Goal: Information Seeking & Learning: Learn about a topic

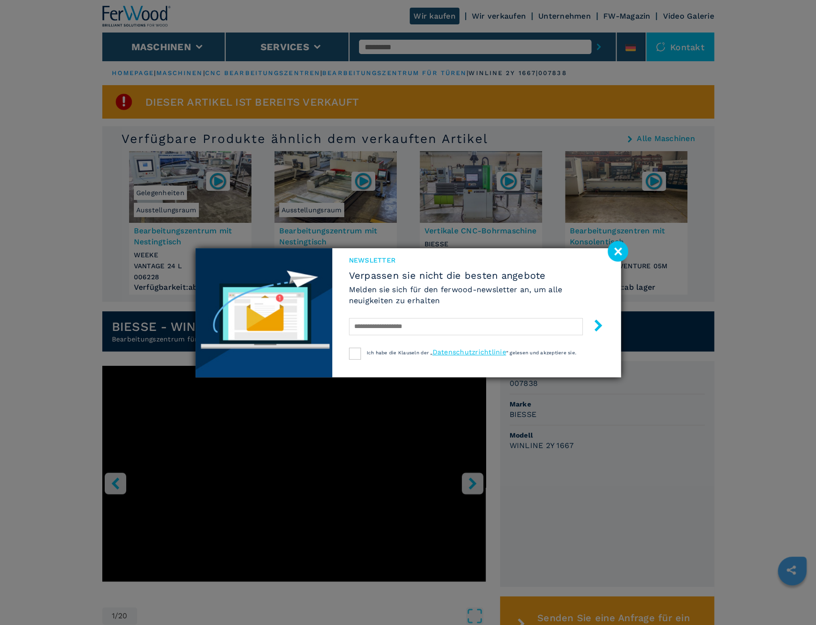
click at [617, 255] on image at bounding box center [617, 251] width 21 height 21
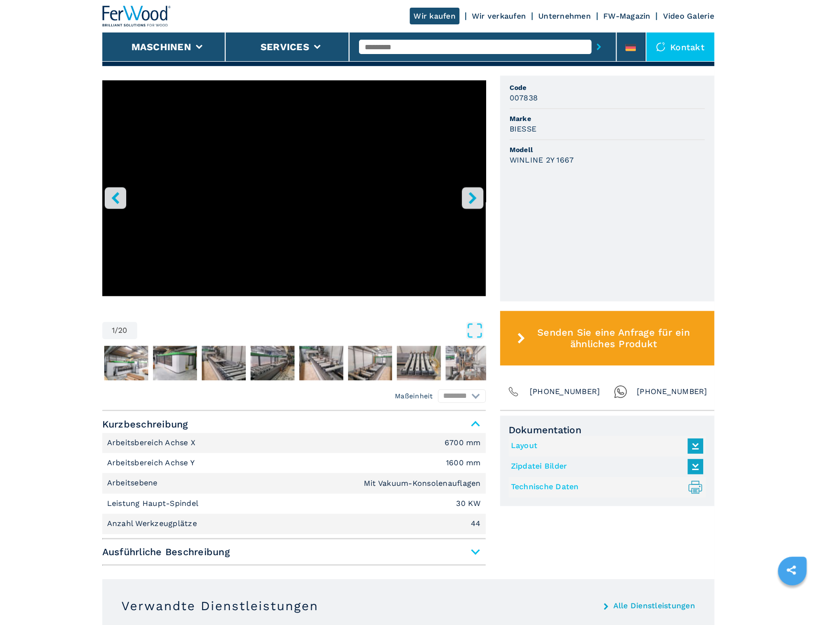
scroll to position [298, 0]
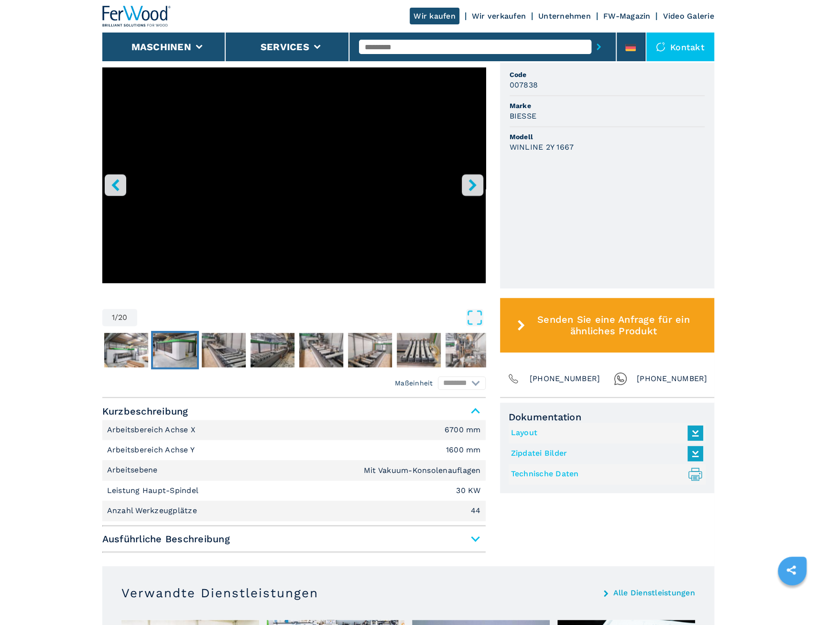
click at [185, 353] on img "Go to Slide 3" at bounding box center [175, 350] width 44 height 34
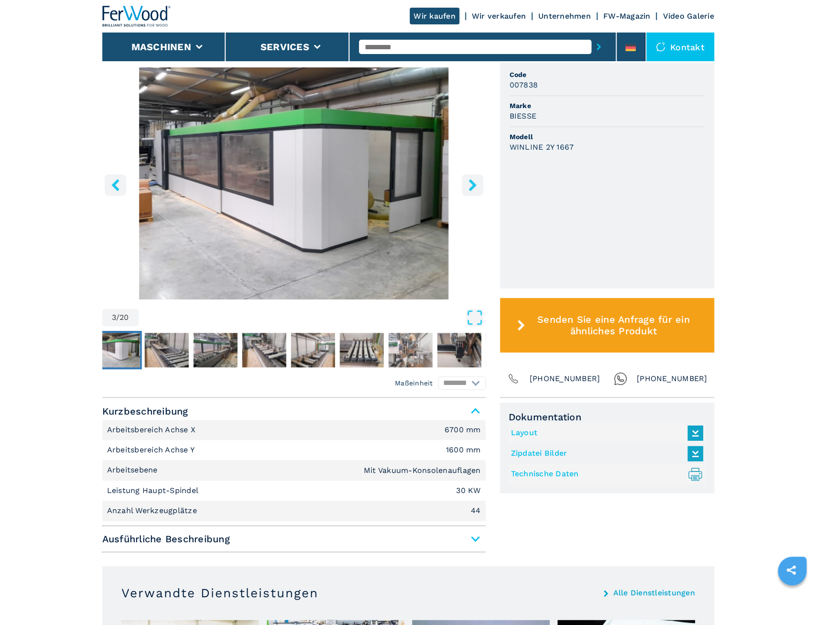
click at [474, 191] on icon "right-button" at bounding box center [472, 185] width 12 height 12
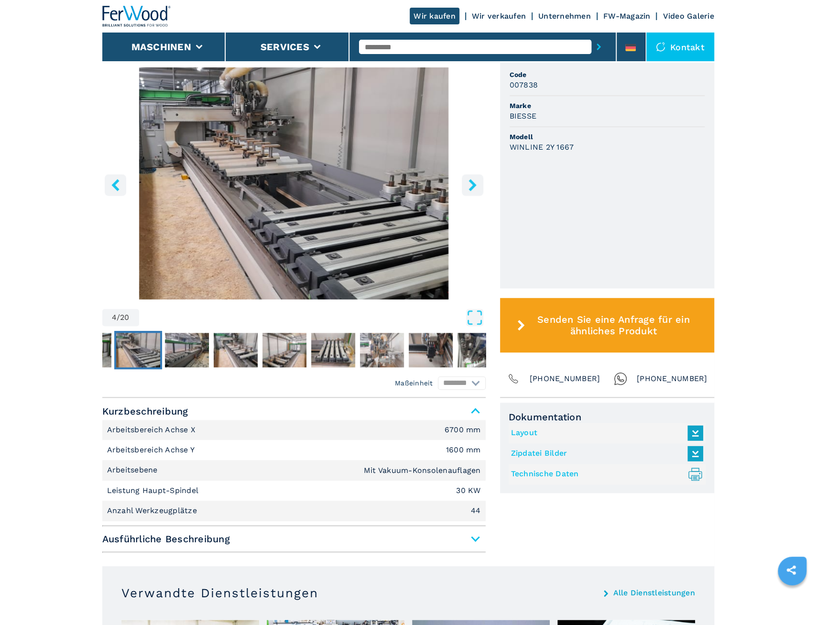
click at [474, 191] on icon "right-button" at bounding box center [472, 185] width 12 height 12
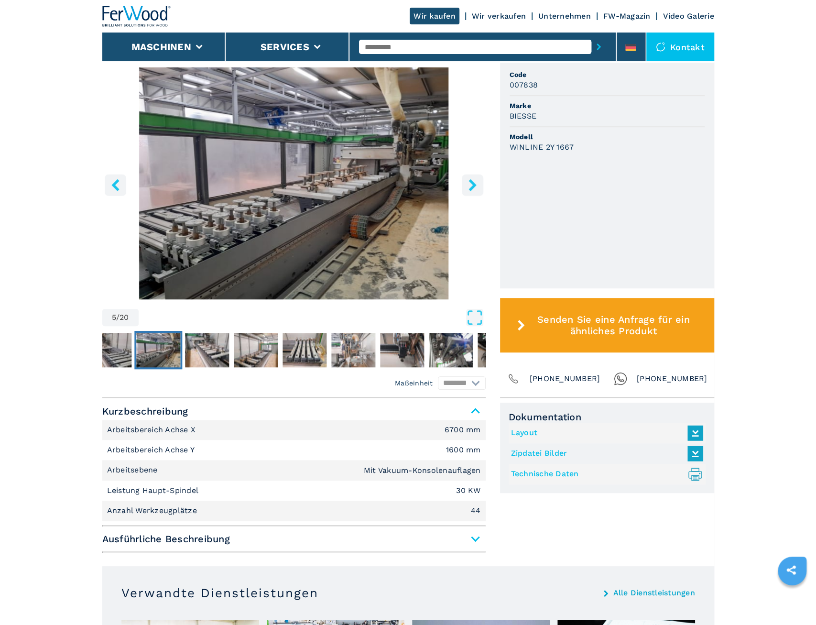
click at [474, 191] on icon "right-button" at bounding box center [472, 185] width 12 height 12
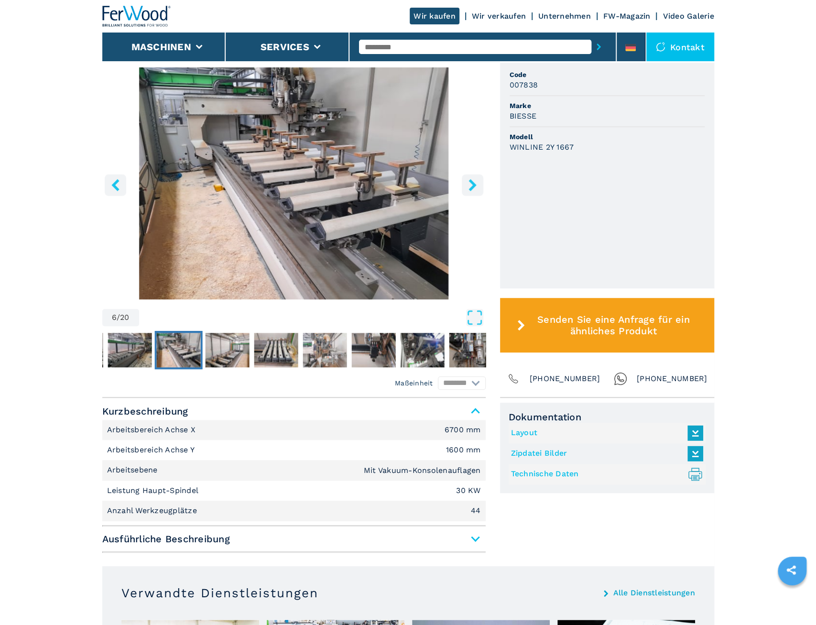
click at [474, 191] on icon "right-button" at bounding box center [472, 185] width 12 height 12
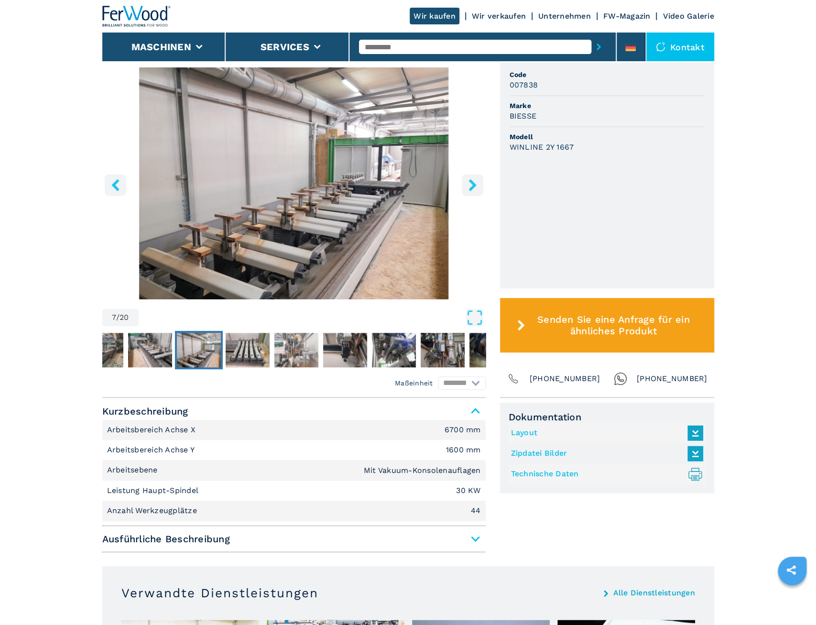
click at [474, 191] on icon "right-button" at bounding box center [472, 185] width 12 height 12
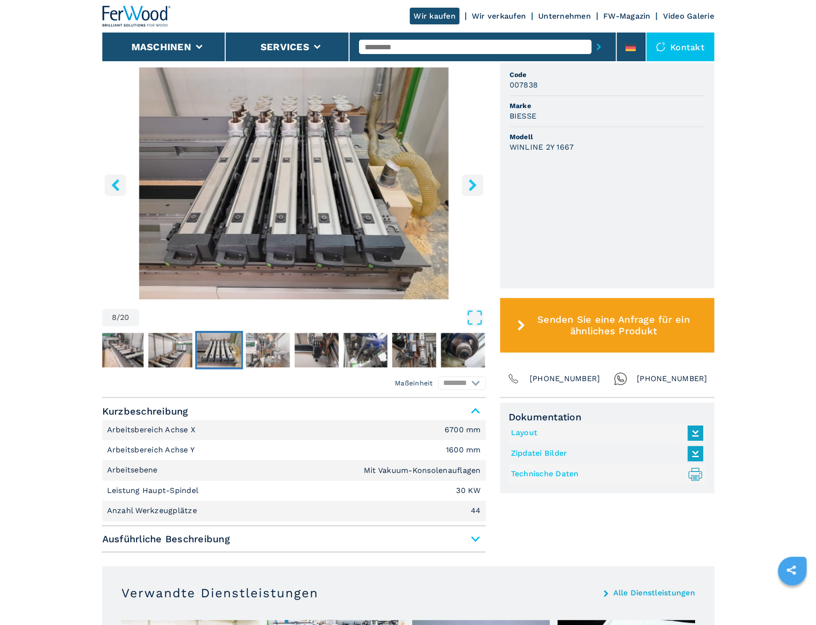
click at [474, 191] on icon "right-button" at bounding box center [472, 185] width 12 height 12
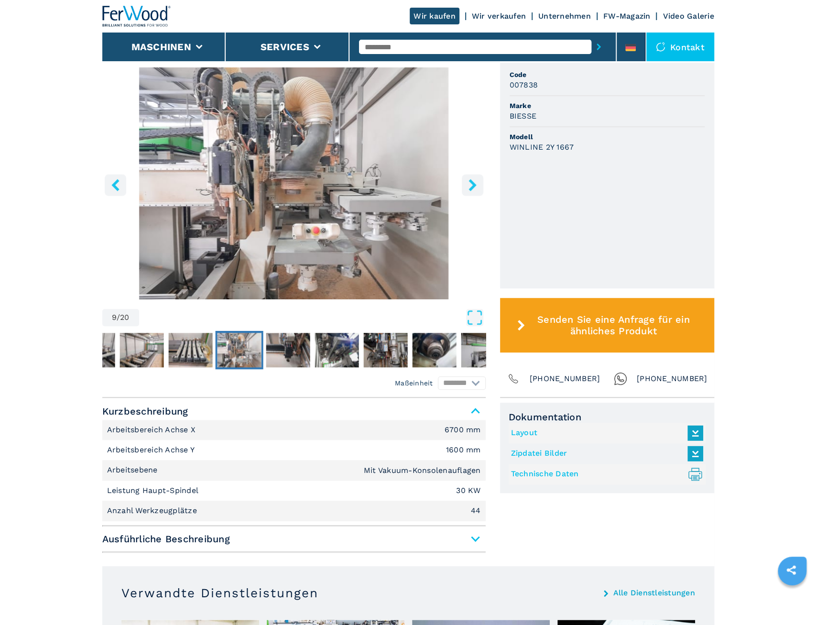
click at [474, 191] on icon "right-button" at bounding box center [472, 185] width 12 height 12
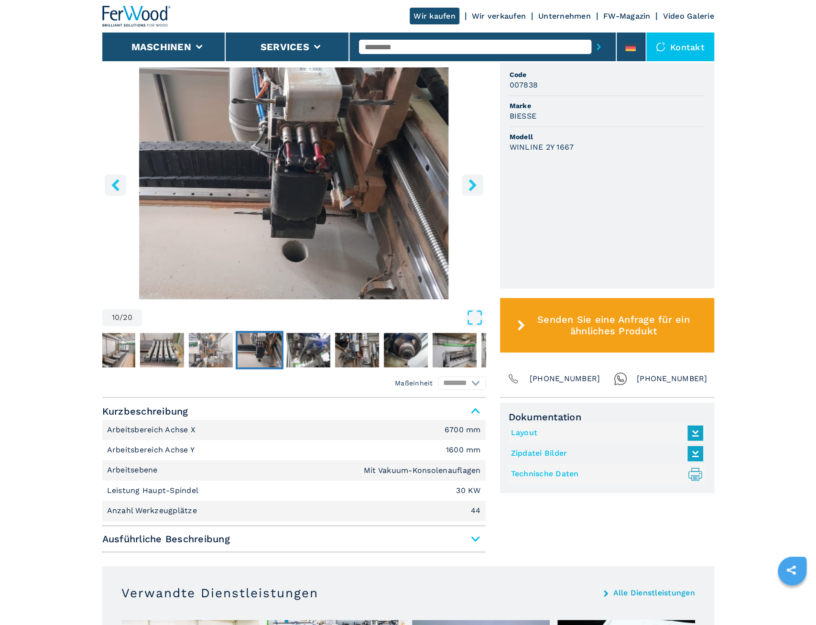
click at [474, 191] on icon "right-button" at bounding box center [472, 185] width 12 height 12
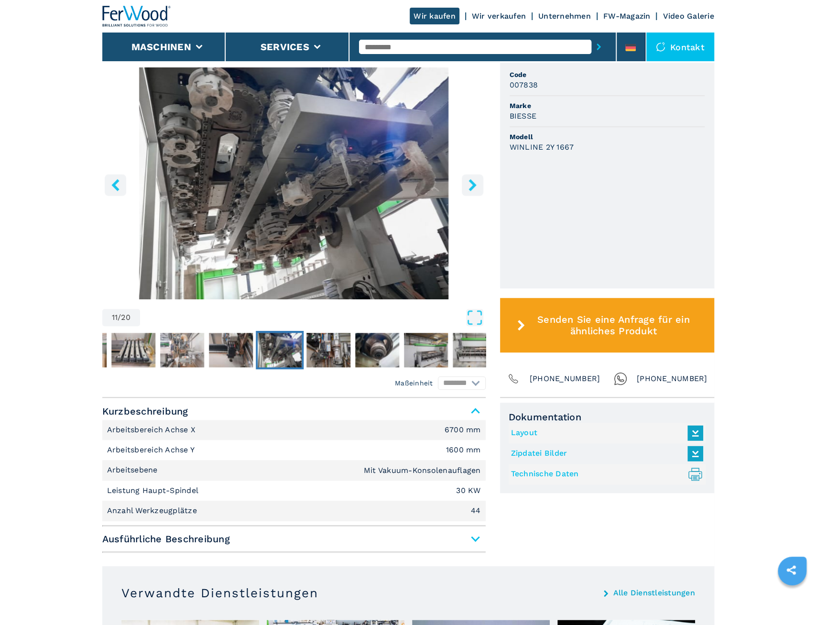
click at [474, 191] on icon "right-button" at bounding box center [472, 185] width 12 height 12
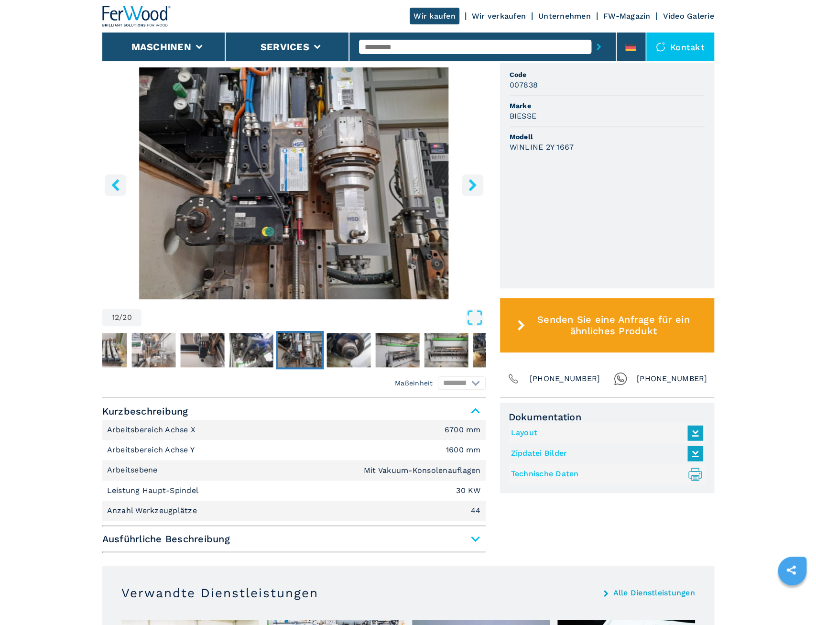
click at [474, 191] on icon "right-button" at bounding box center [472, 185] width 12 height 12
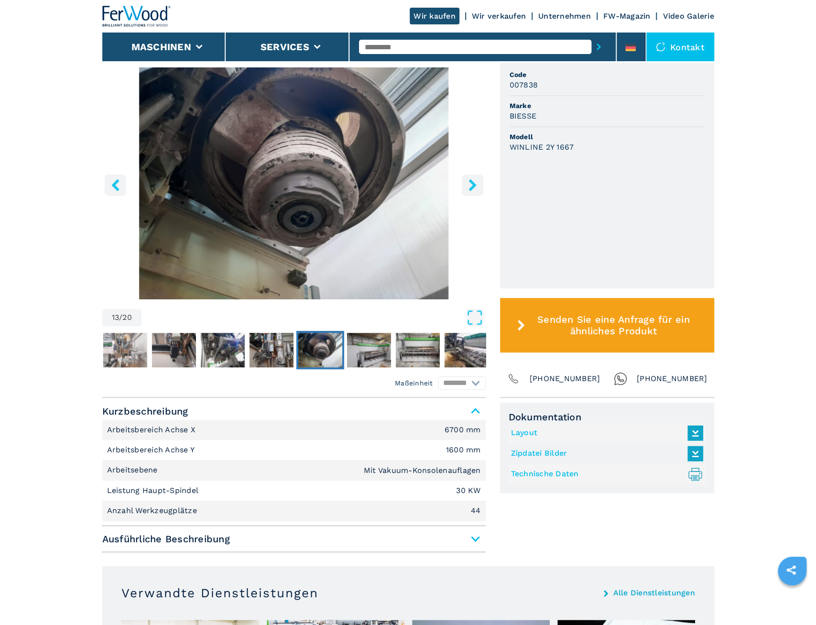
click at [474, 191] on icon "right-button" at bounding box center [472, 185] width 12 height 12
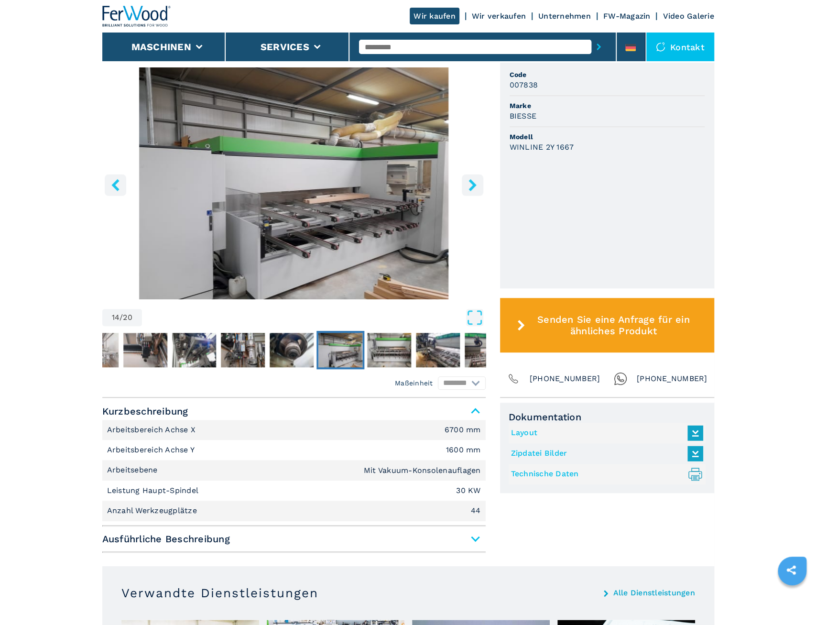
click at [474, 191] on icon "right-button" at bounding box center [472, 185] width 12 height 12
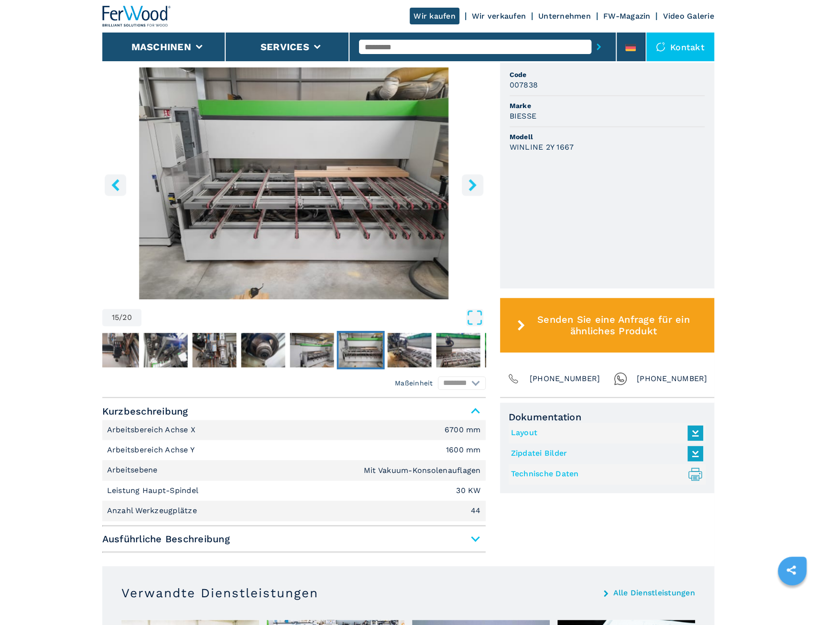
click at [474, 191] on icon "right-button" at bounding box center [472, 185] width 12 height 12
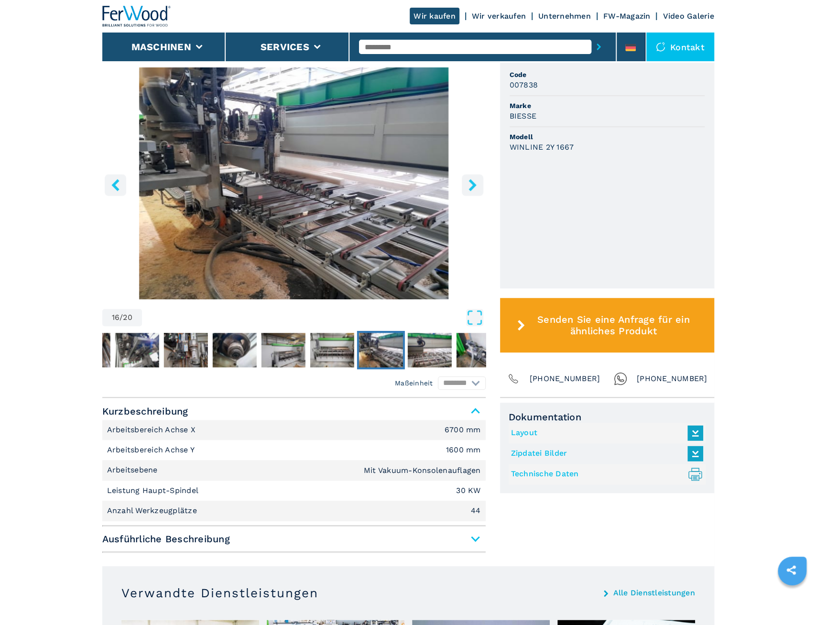
click at [474, 191] on icon "right-button" at bounding box center [472, 185] width 12 height 12
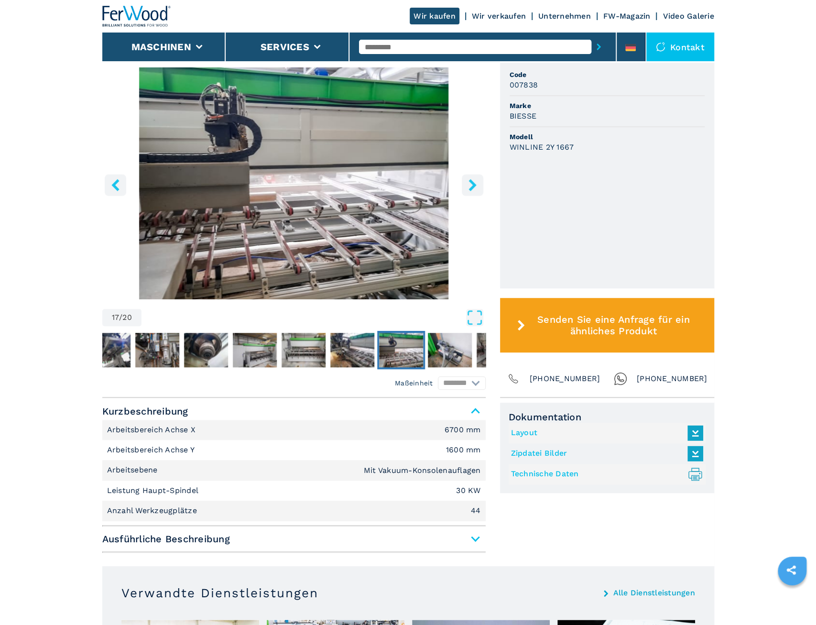
click at [474, 191] on icon "right-button" at bounding box center [472, 185] width 12 height 12
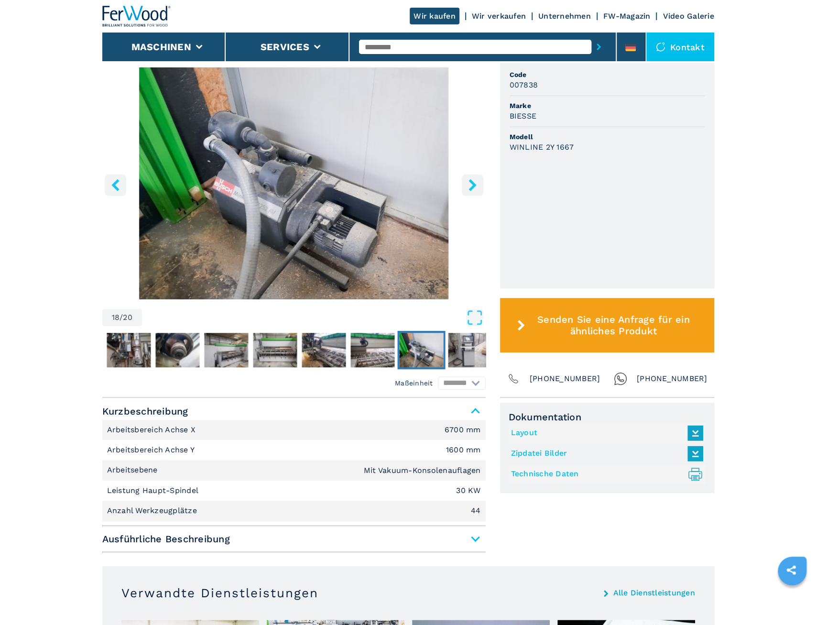
click at [474, 191] on icon "right-button" at bounding box center [472, 185] width 12 height 12
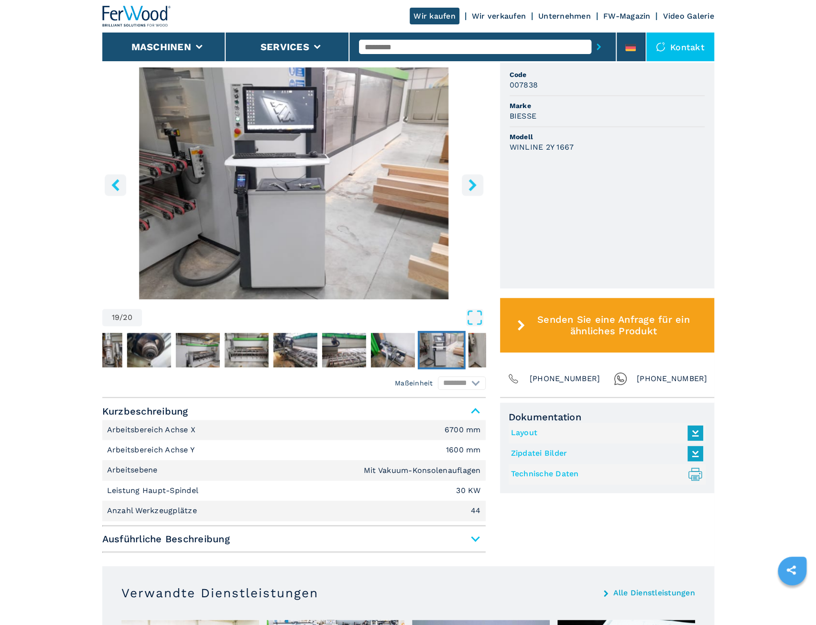
click at [473, 190] on icon "right-button" at bounding box center [472, 185] width 12 height 12
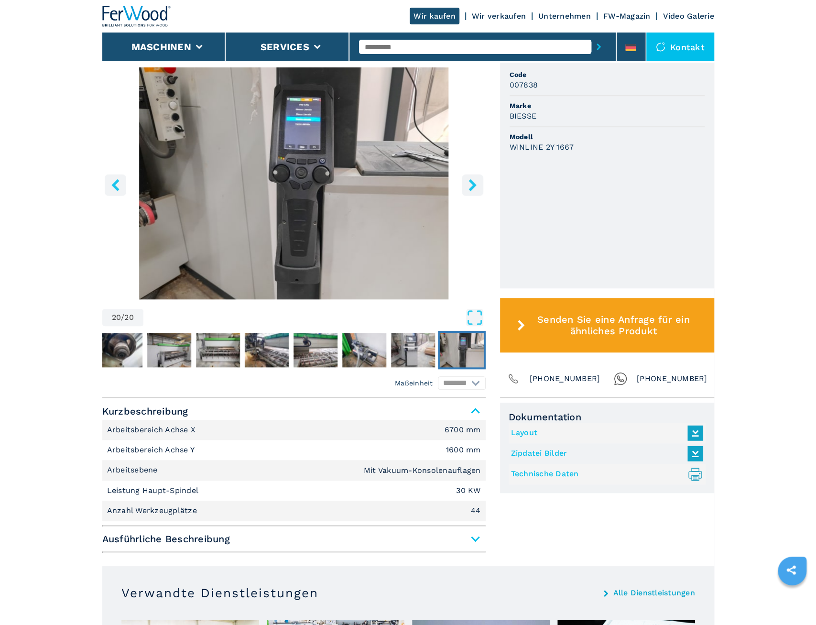
click at [473, 190] on icon "right-button" at bounding box center [472, 185] width 12 height 12
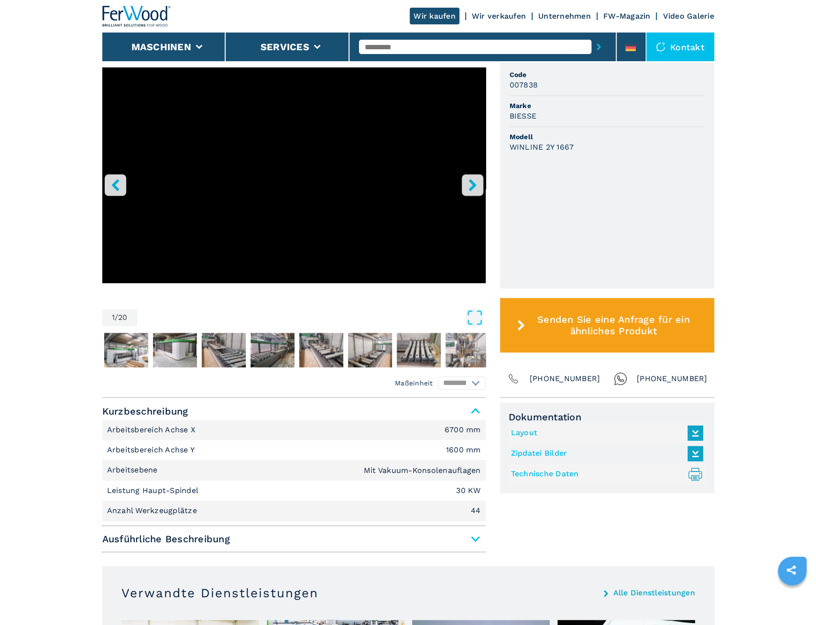
click at [473, 190] on icon "right-button" at bounding box center [472, 185] width 12 height 12
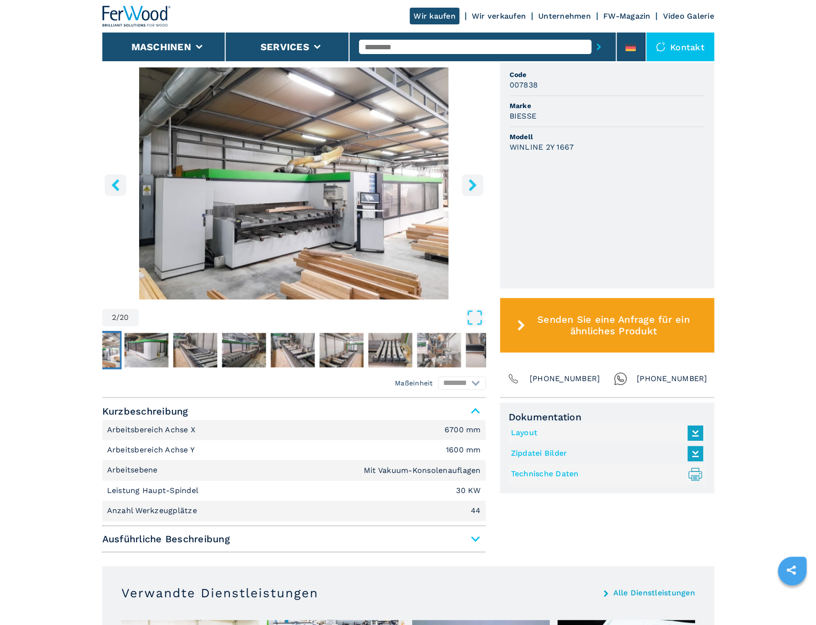
click at [476, 541] on span "Ausführliche Beschreibung" at bounding box center [293, 538] width 383 height 17
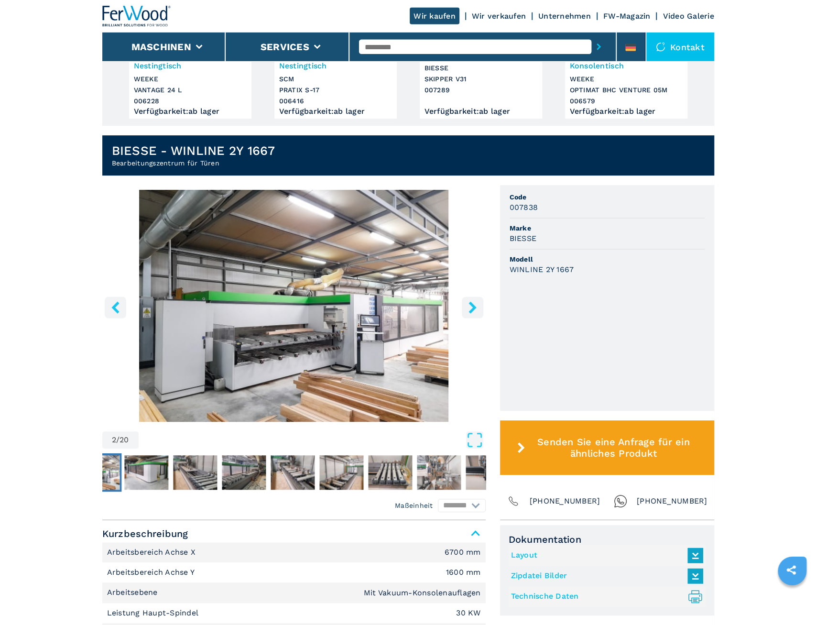
scroll to position [149, 0]
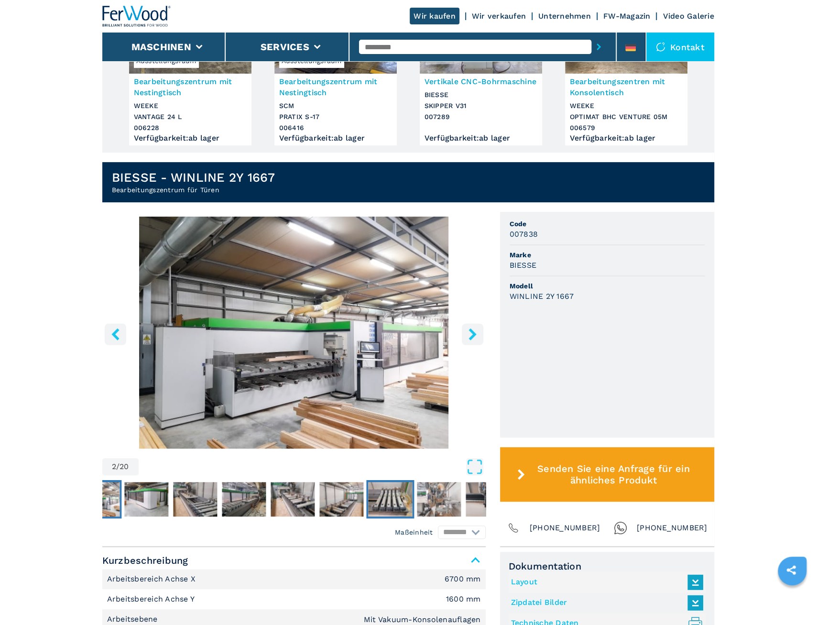
click at [400, 498] on img "Go to Slide 8" at bounding box center [390, 499] width 44 height 34
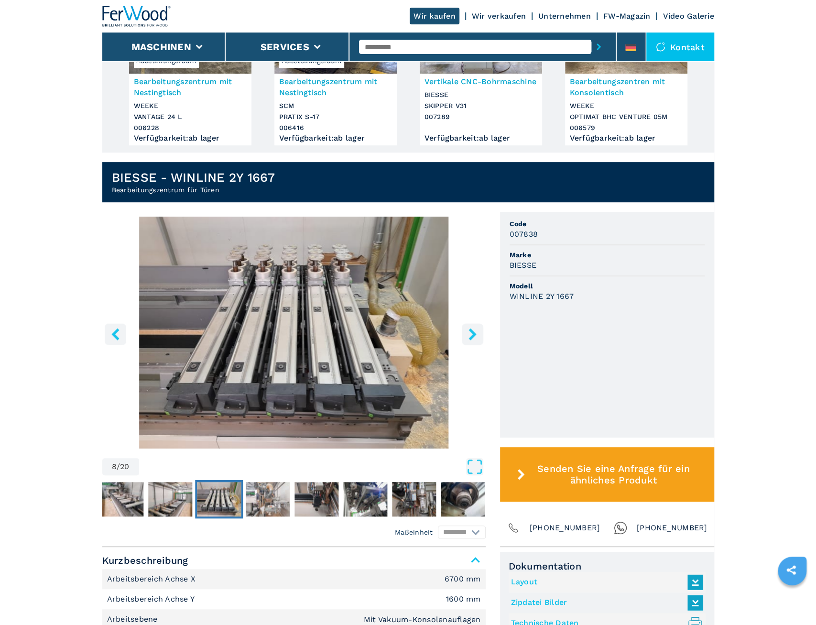
click at [235, 501] on img "Go to Slide 8" at bounding box center [219, 499] width 44 height 34
click at [165, 503] on img "Go to Slide 7" at bounding box center [170, 499] width 44 height 34
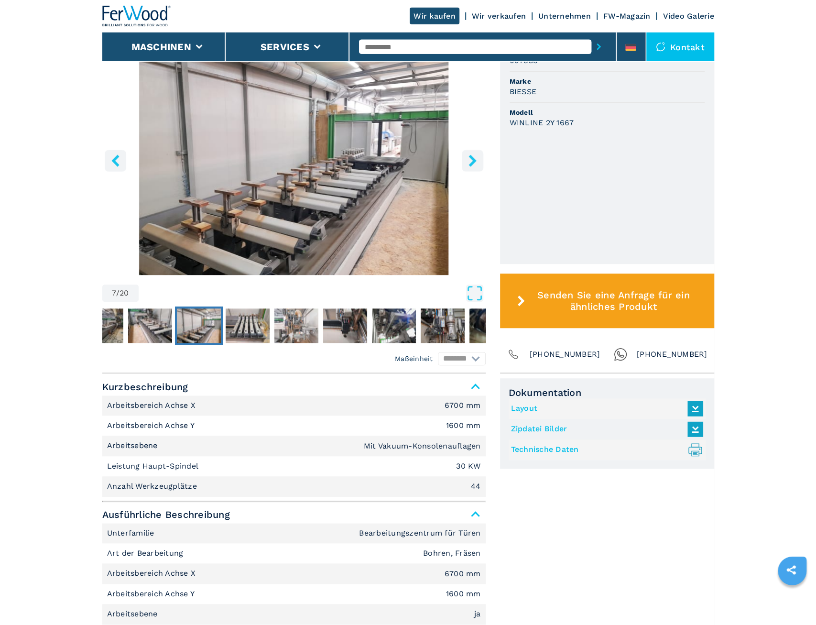
scroll to position [298, 0]
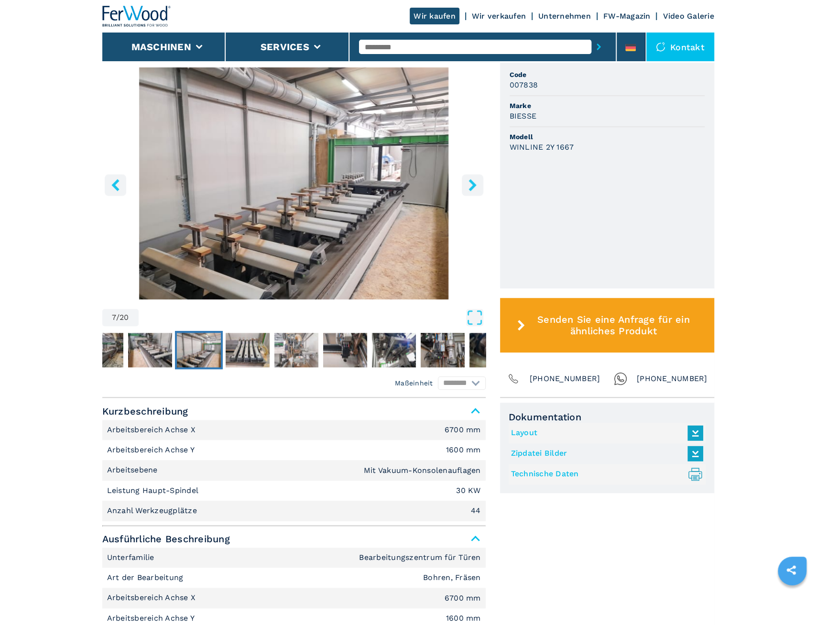
click at [475, 189] on icon "right-button" at bounding box center [472, 185] width 12 height 12
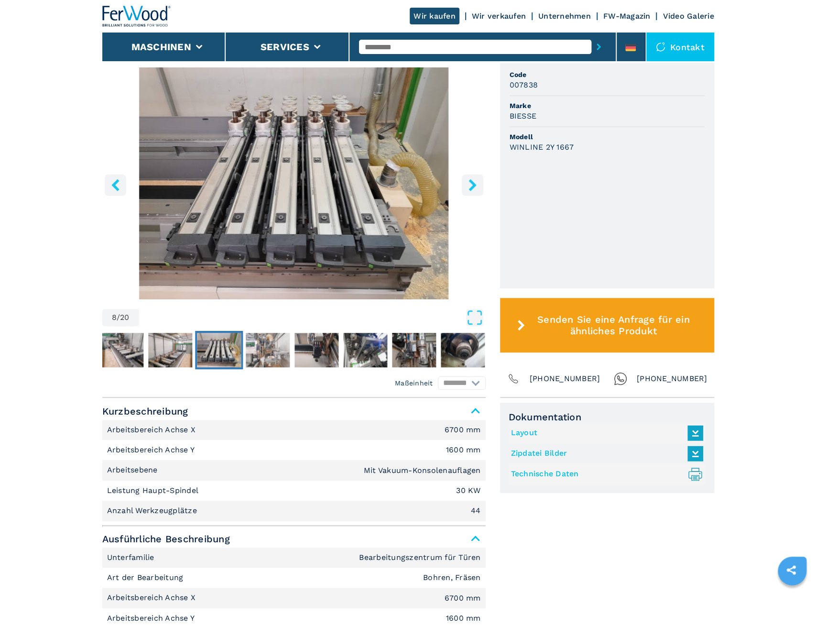
click at [475, 189] on icon "right-button" at bounding box center [472, 185] width 12 height 12
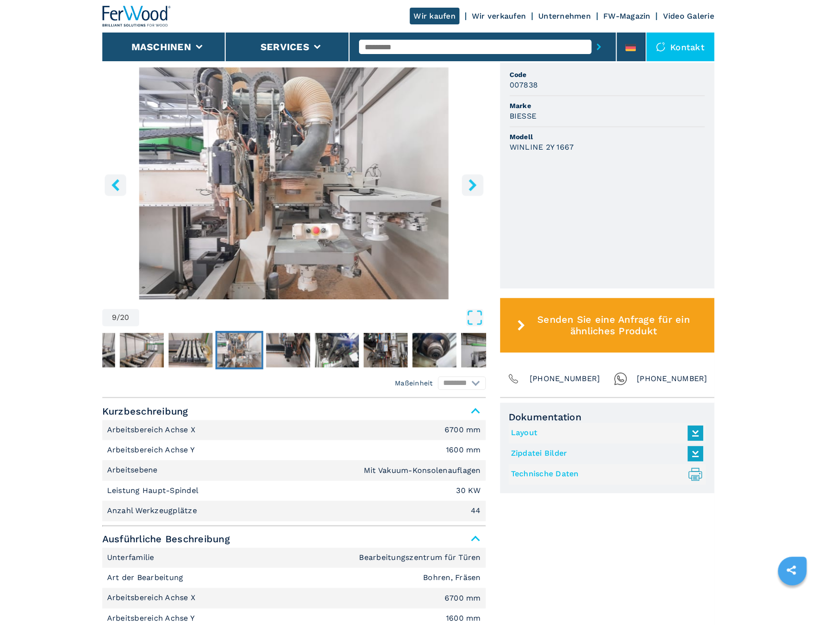
click at [475, 189] on icon "right-button" at bounding box center [472, 185] width 12 height 12
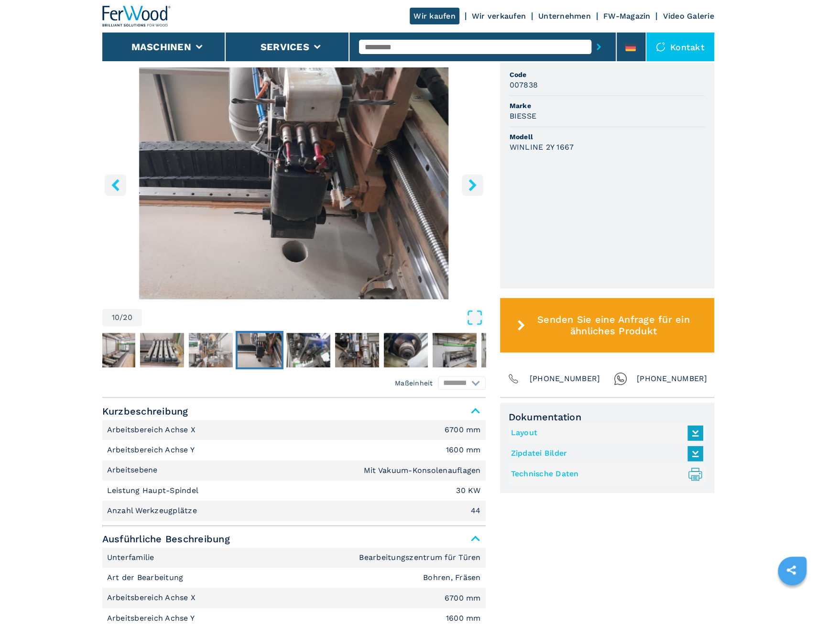
click at [475, 189] on icon "right-button" at bounding box center [472, 185] width 12 height 12
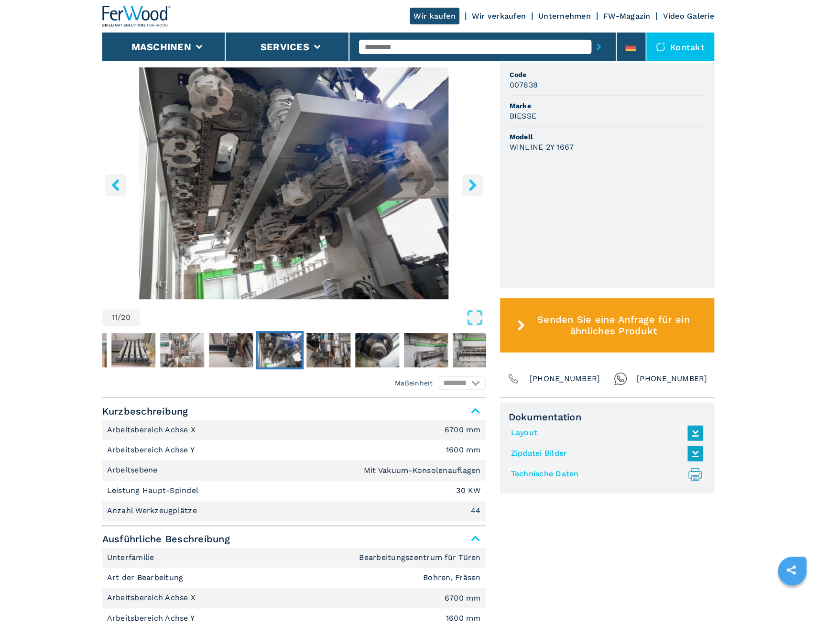
click at [475, 189] on icon "right-button" at bounding box center [472, 185] width 12 height 12
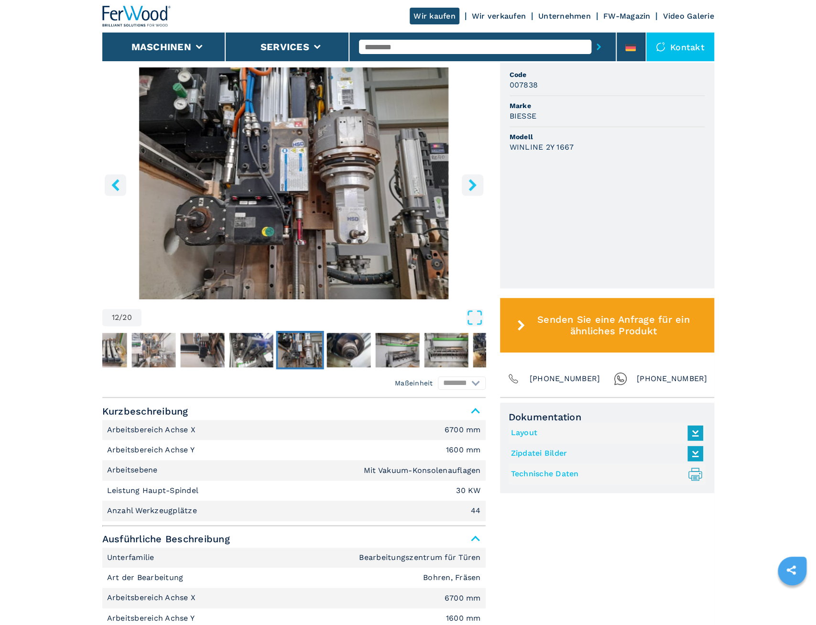
click at [475, 189] on icon "right-button" at bounding box center [472, 185] width 12 height 12
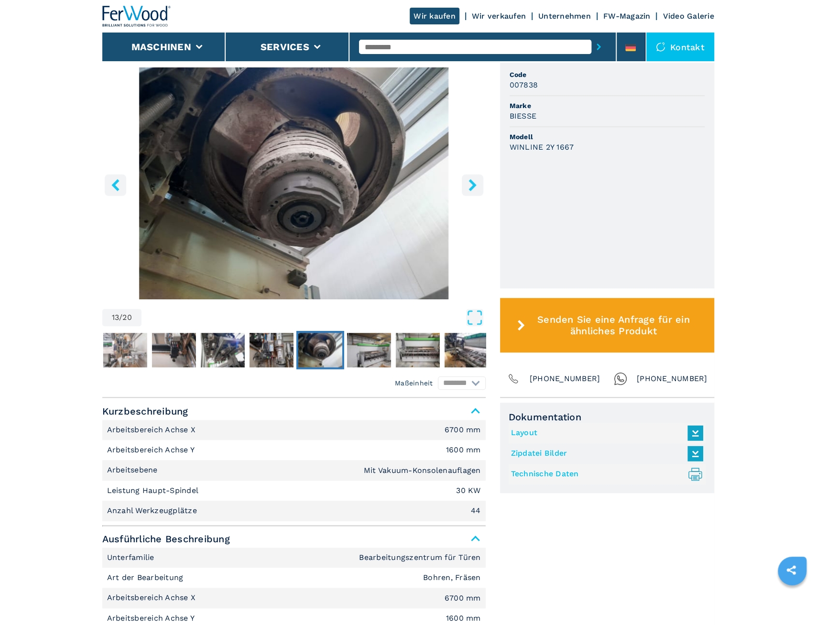
click at [475, 189] on icon "right-button" at bounding box center [472, 185] width 12 height 12
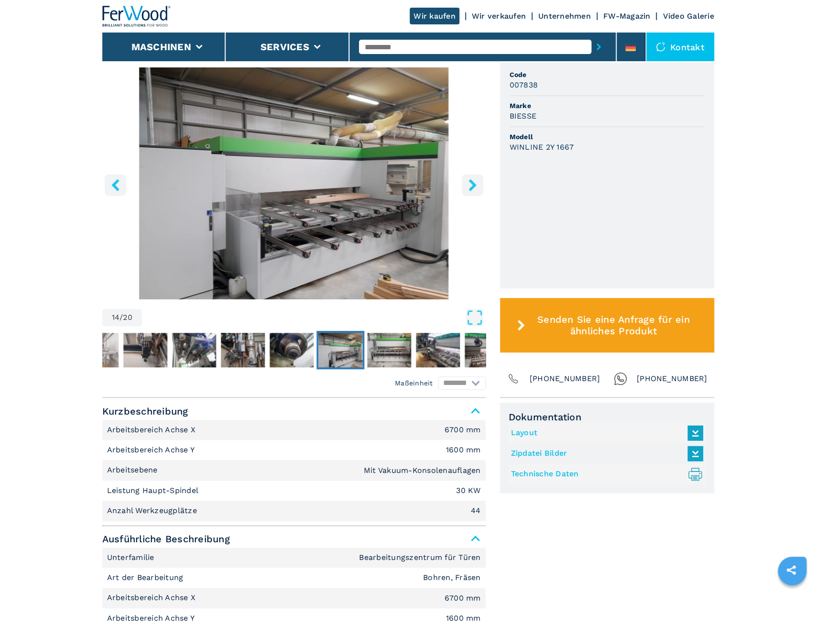
click at [475, 189] on icon "right-button" at bounding box center [472, 185] width 12 height 12
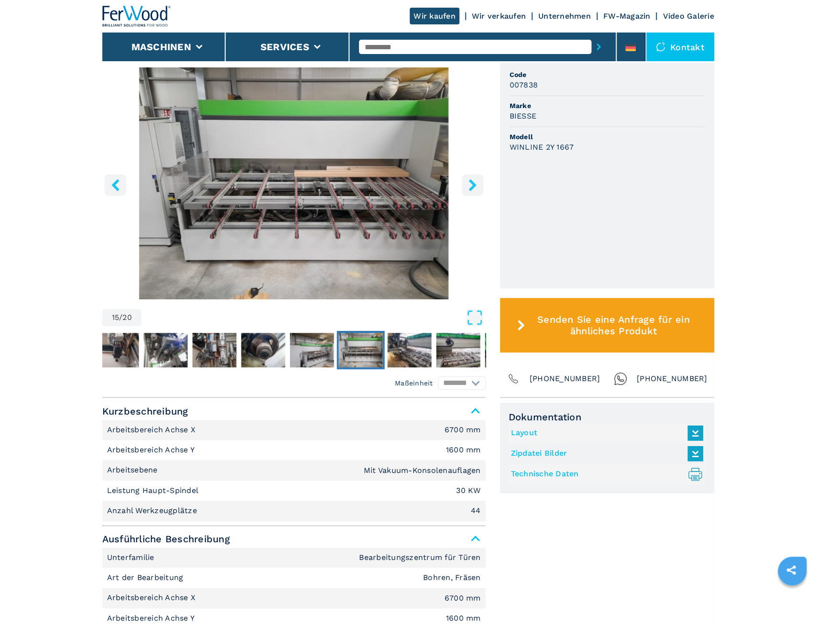
click at [475, 189] on icon "right-button" at bounding box center [472, 185] width 12 height 12
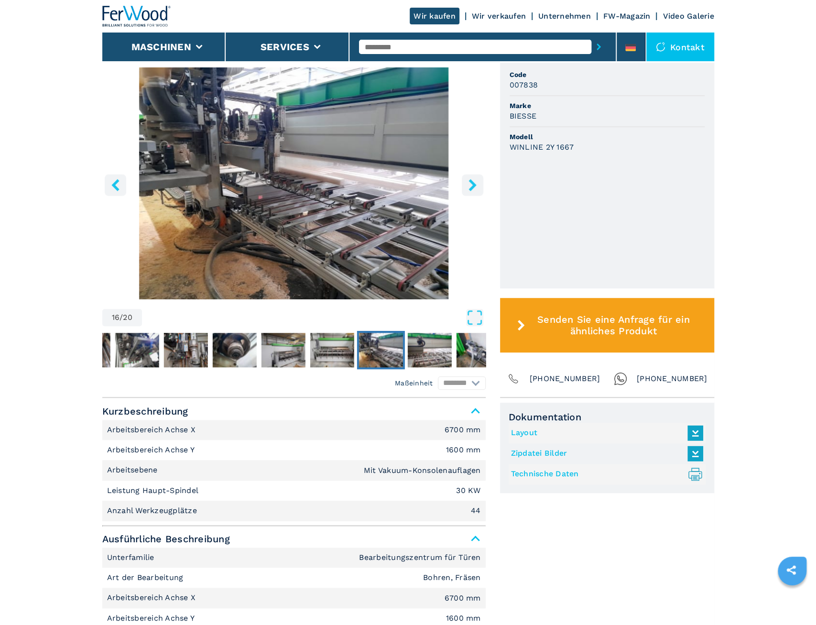
click at [475, 189] on icon "right-button" at bounding box center [472, 185] width 12 height 12
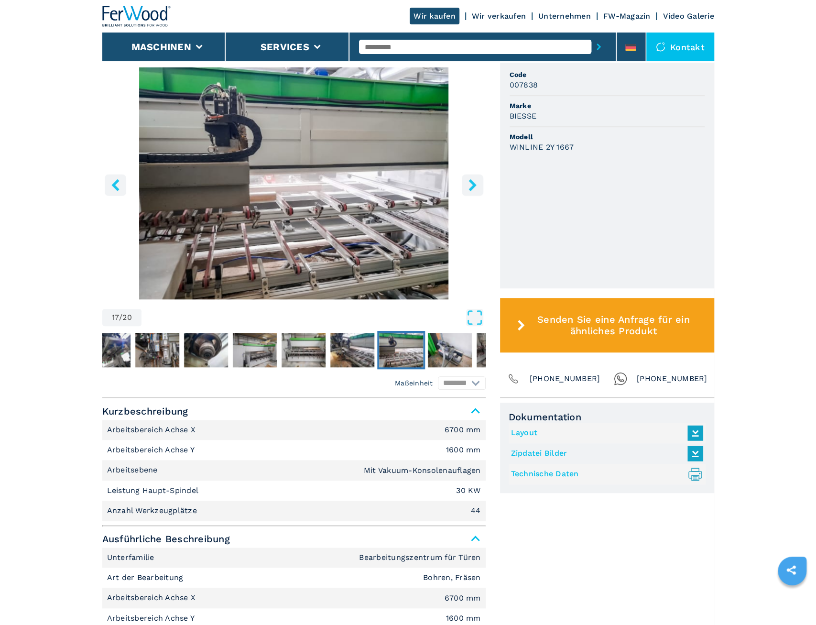
click at [475, 189] on icon "right-button" at bounding box center [472, 185] width 12 height 12
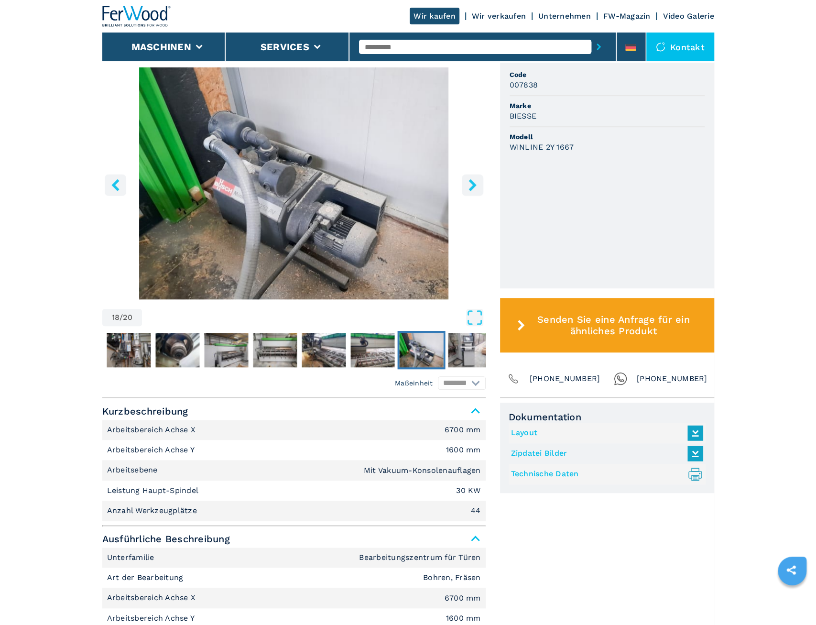
click at [475, 189] on icon "right-button" at bounding box center [472, 185] width 12 height 12
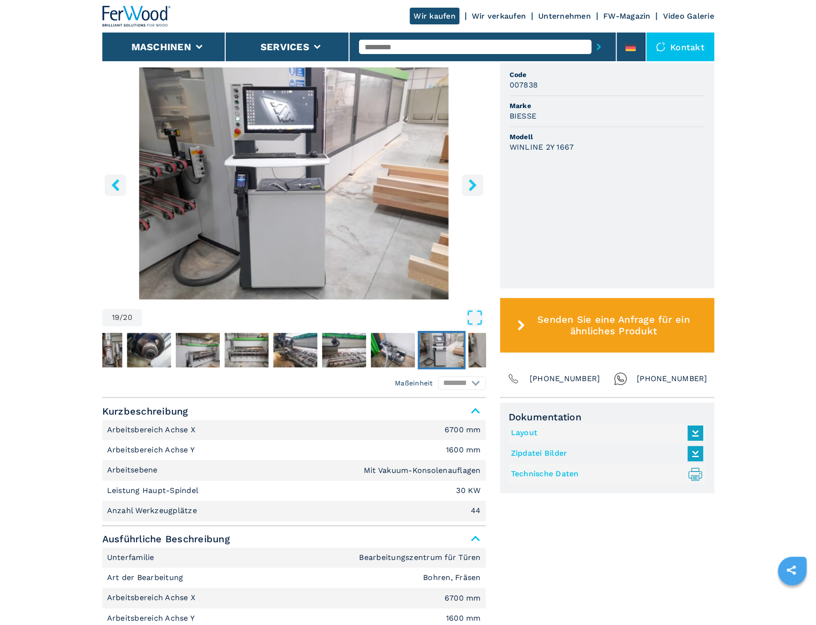
click at [475, 189] on icon "right-button" at bounding box center [472, 185] width 12 height 12
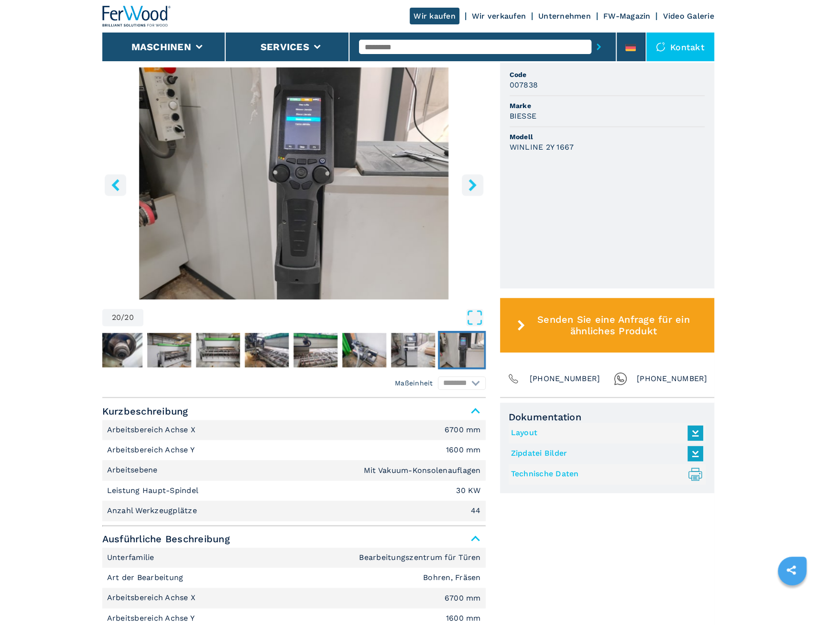
click at [475, 189] on icon "right-button" at bounding box center [472, 185] width 12 height 12
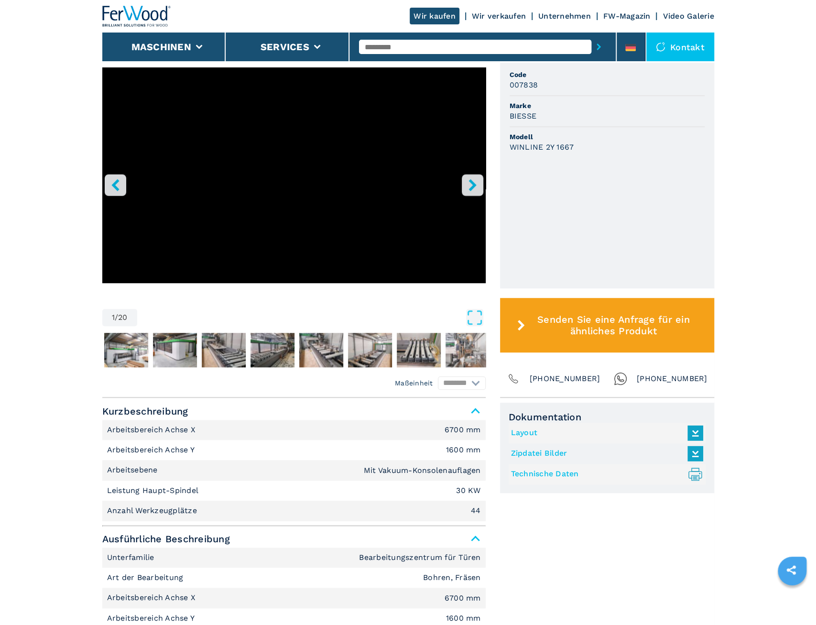
click at [475, 189] on icon "right-button" at bounding box center [472, 185] width 12 height 12
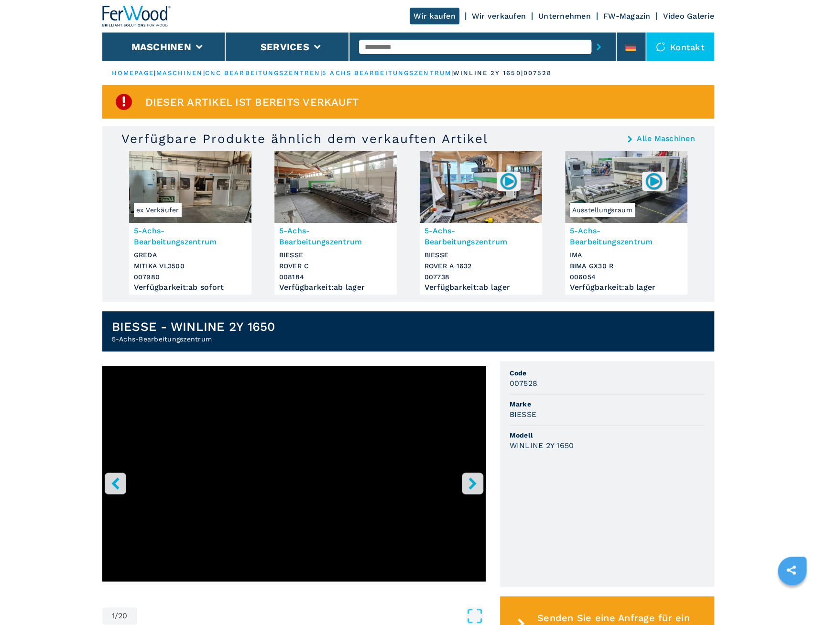
click at [472, 487] on icon "right-button" at bounding box center [472, 483] width 8 height 12
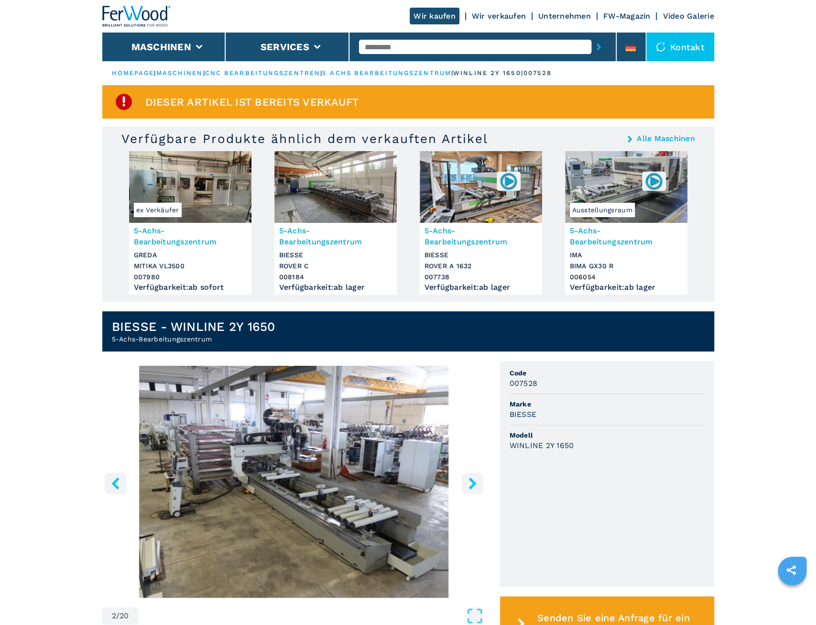
click at [472, 487] on icon "right-button" at bounding box center [472, 483] width 8 height 12
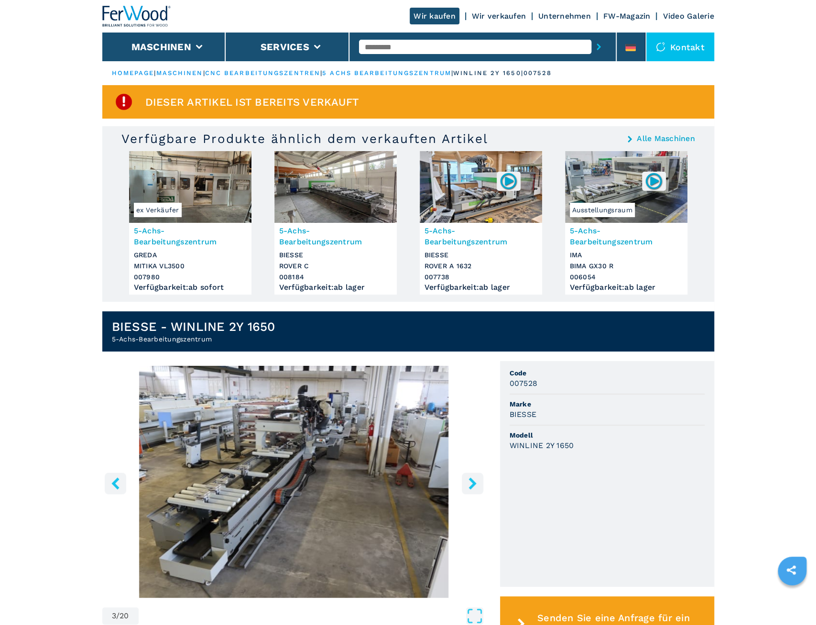
click at [472, 487] on icon "right-button" at bounding box center [472, 483] width 8 height 12
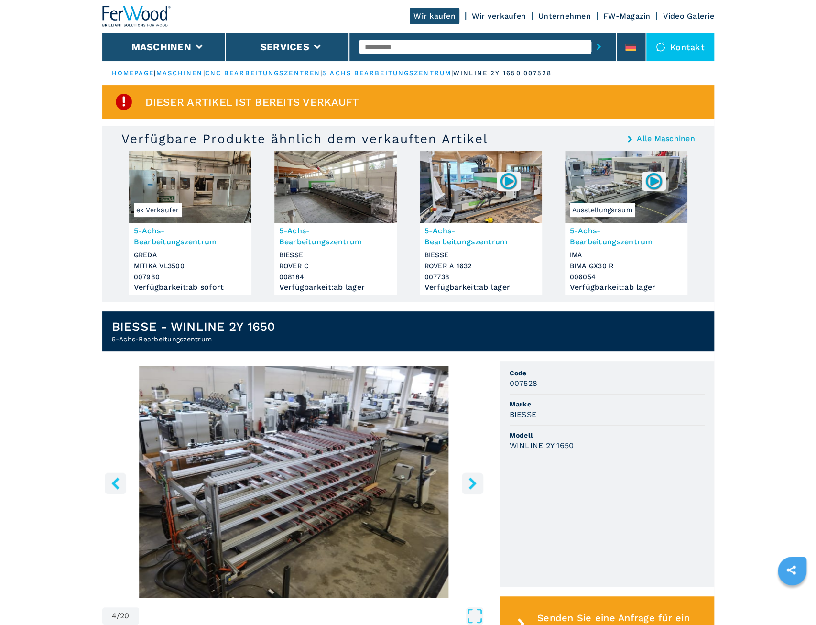
click at [472, 487] on icon "right-button" at bounding box center [472, 483] width 8 height 12
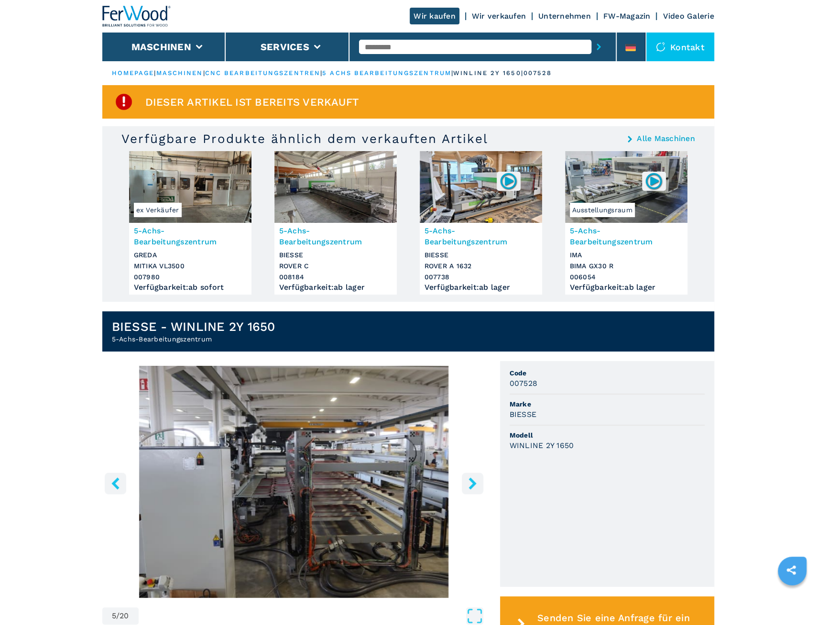
click at [472, 487] on icon "right-button" at bounding box center [472, 483] width 8 height 12
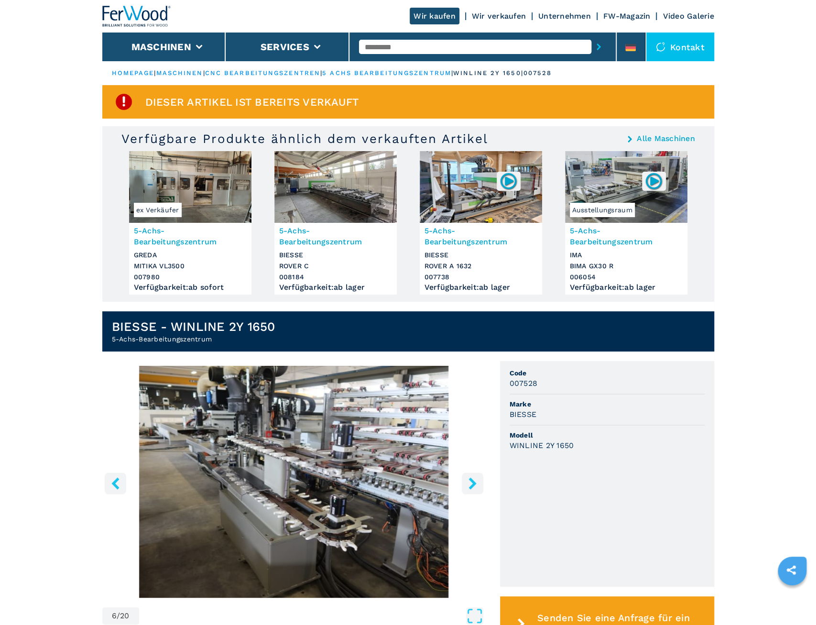
click at [472, 485] on icon "right-button" at bounding box center [472, 483] width 8 height 12
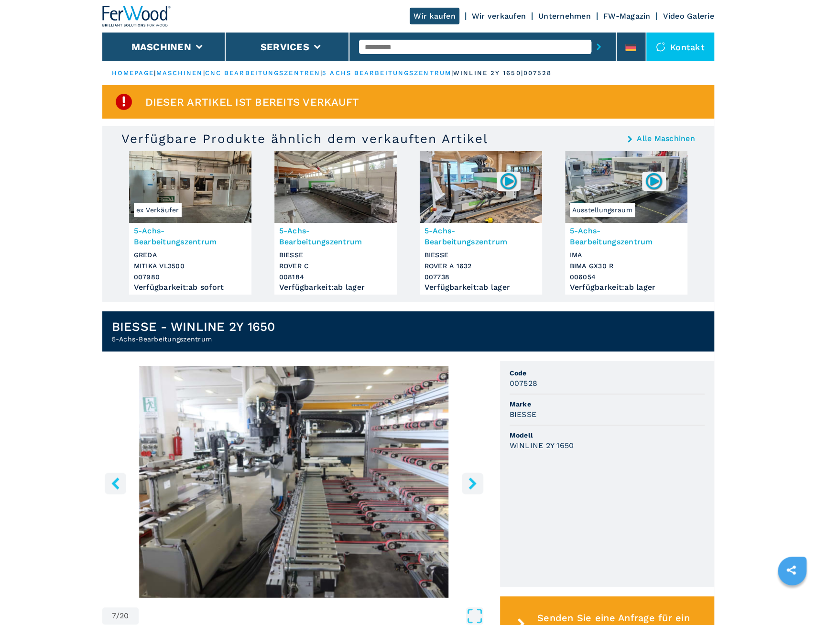
click at [472, 485] on icon "right-button" at bounding box center [472, 483] width 8 height 12
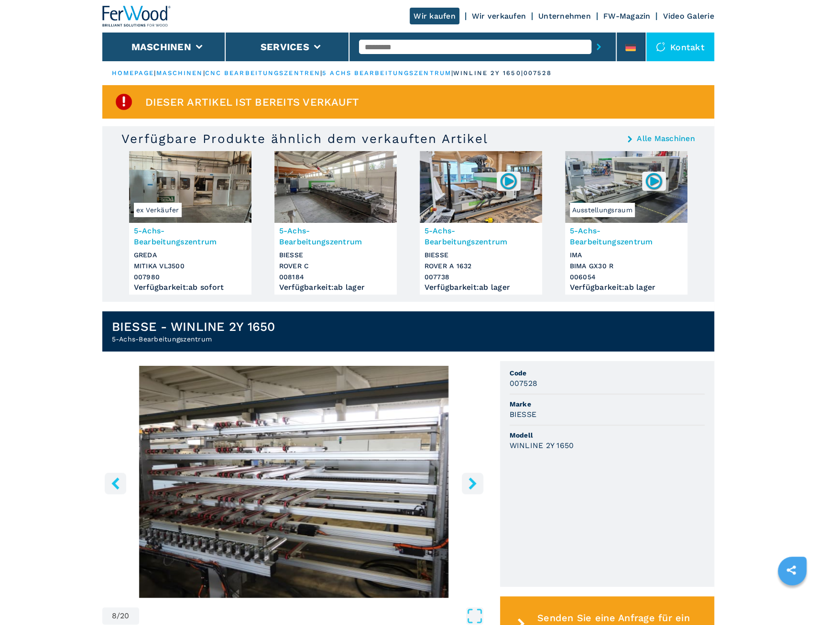
click at [472, 485] on icon "right-button" at bounding box center [472, 483] width 8 height 12
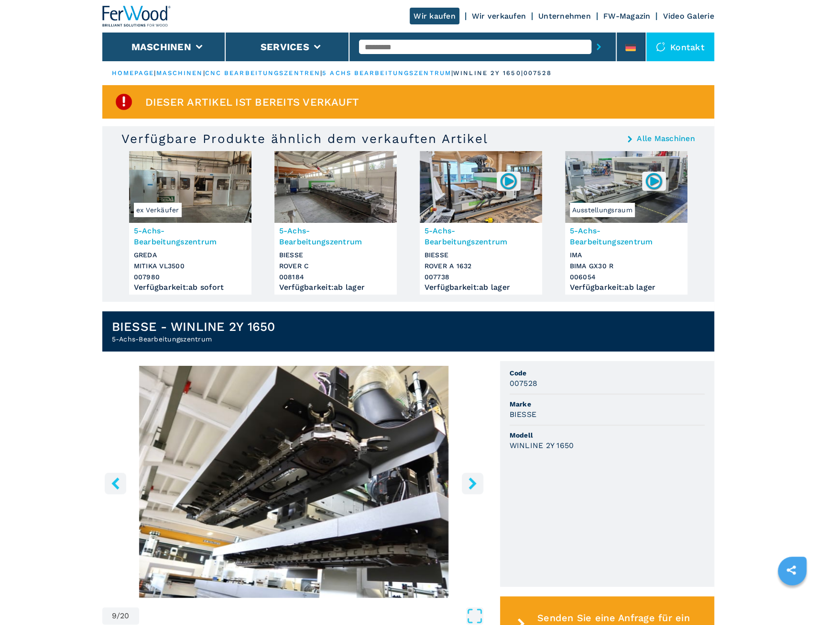
click at [472, 485] on icon "right-button" at bounding box center [472, 483] width 8 height 12
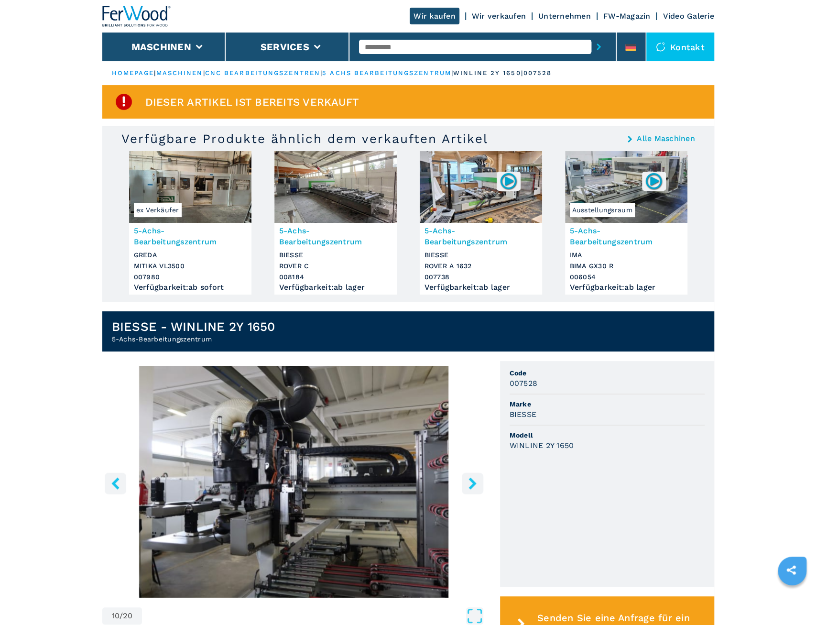
click at [472, 484] on icon "right-button" at bounding box center [472, 483] width 8 height 12
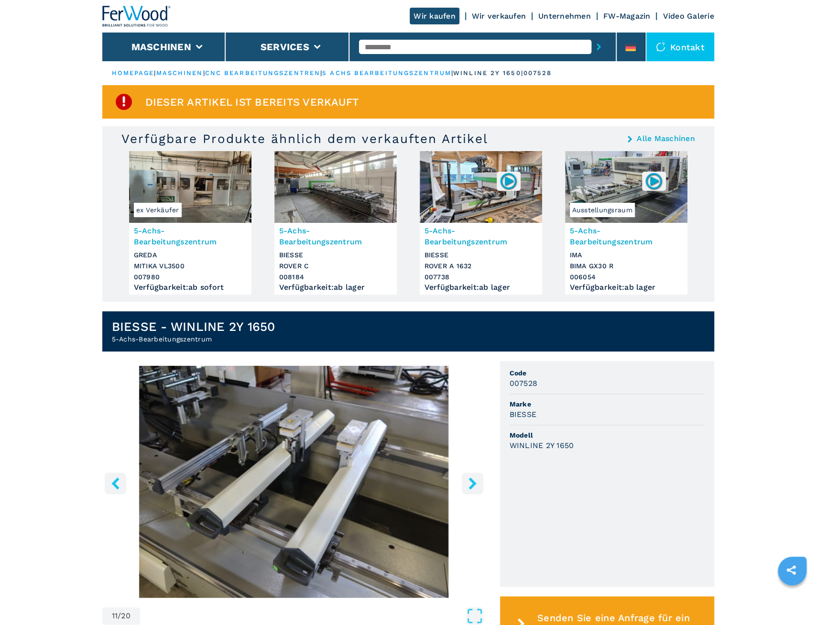
click at [472, 484] on icon "right-button" at bounding box center [472, 483] width 8 height 12
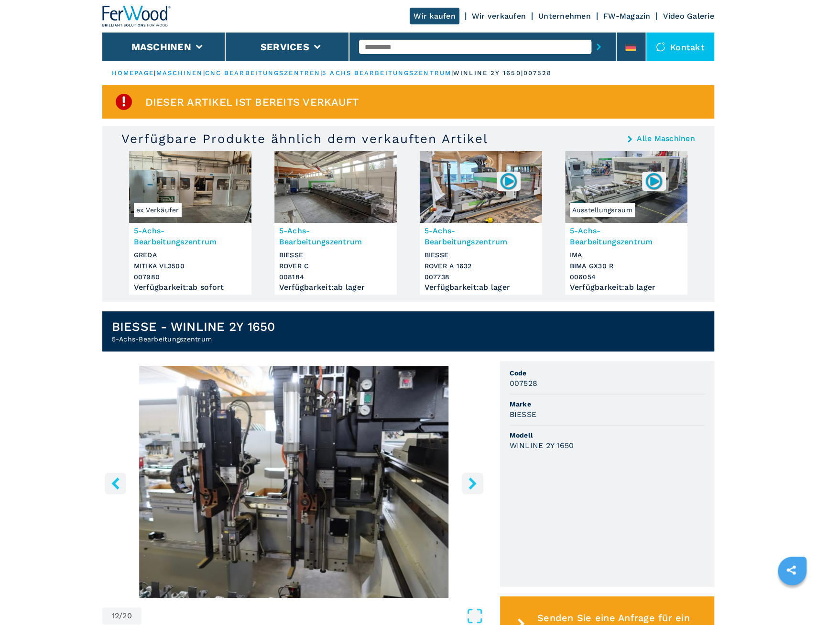
click at [472, 484] on icon "right-button" at bounding box center [472, 483] width 8 height 12
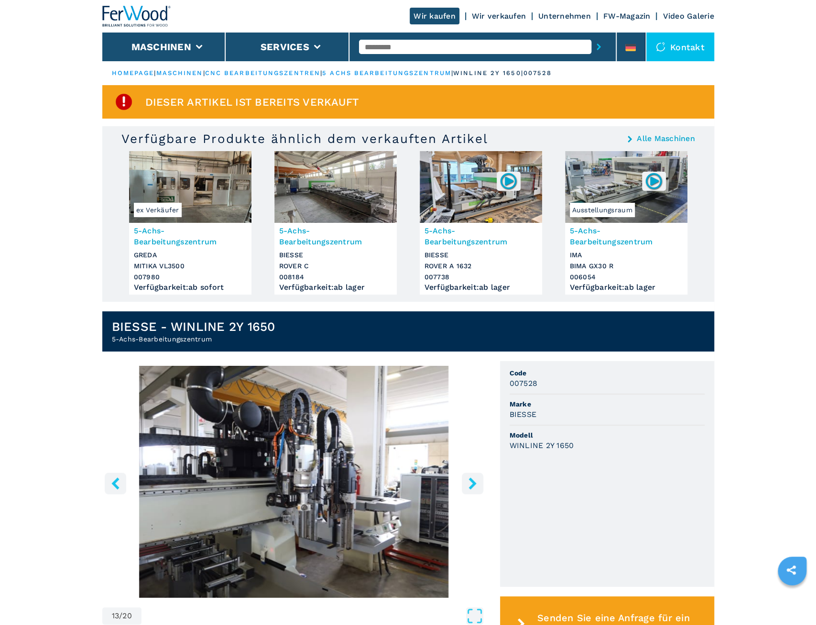
click at [472, 484] on icon "right-button" at bounding box center [472, 483] width 8 height 12
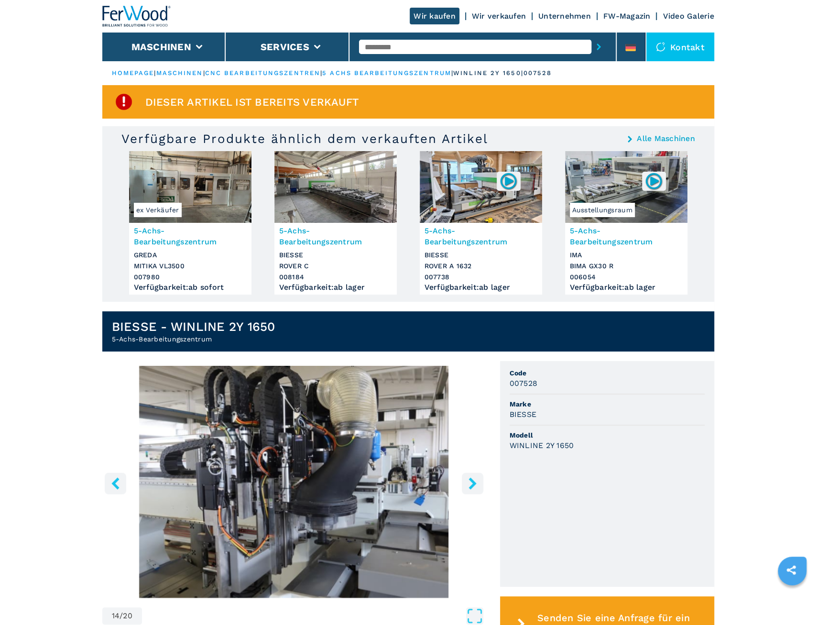
click at [472, 484] on icon "right-button" at bounding box center [472, 483] width 8 height 12
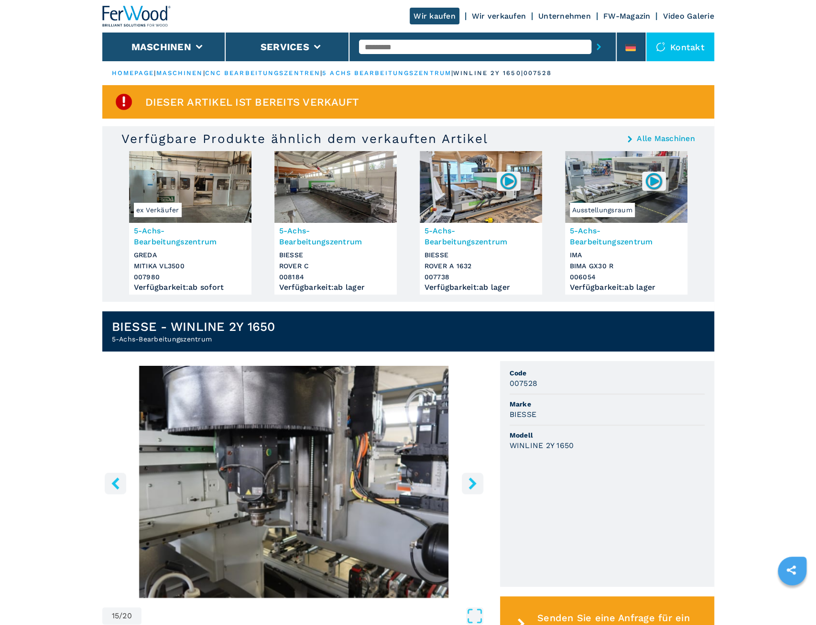
click at [472, 484] on icon "right-button" at bounding box center [472, 483] width 8 height 12
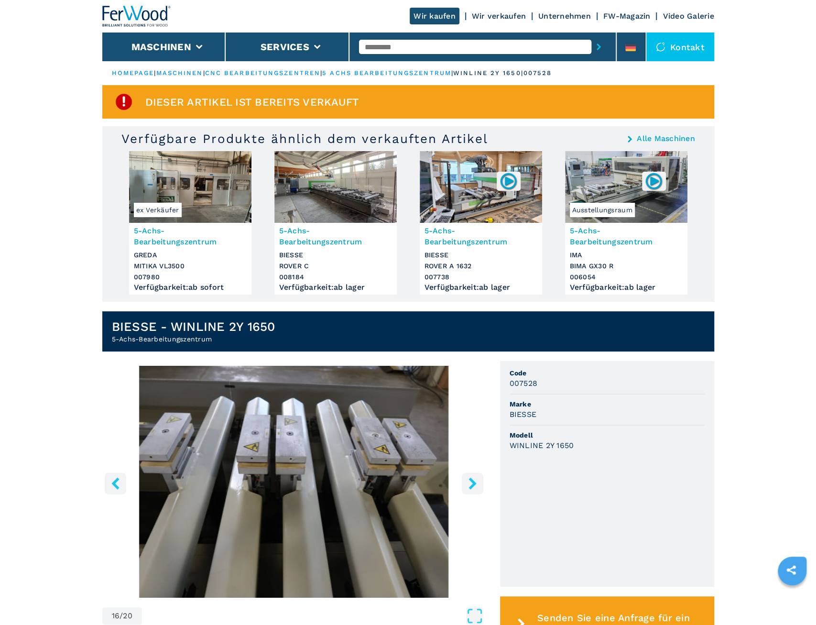
click at [472, 484] on icon "right-button" at bounding box center [472, 483] width 8 height 12
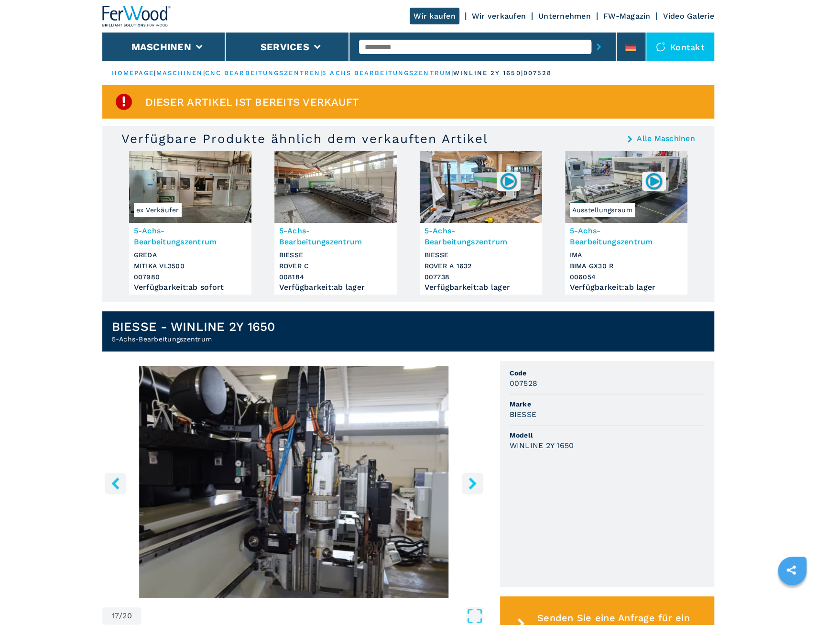
click at [472, 484] on icon "right-button" at bounding box center [472, 483] width 8 height 12
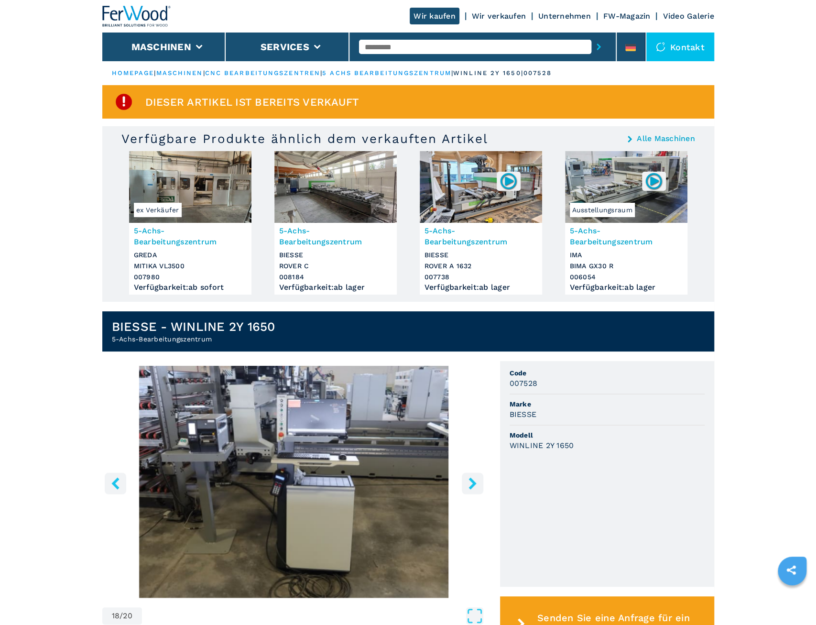
click at [472, 484] on icon "right-button" at bounding box center [472, 483] width 8 height 12
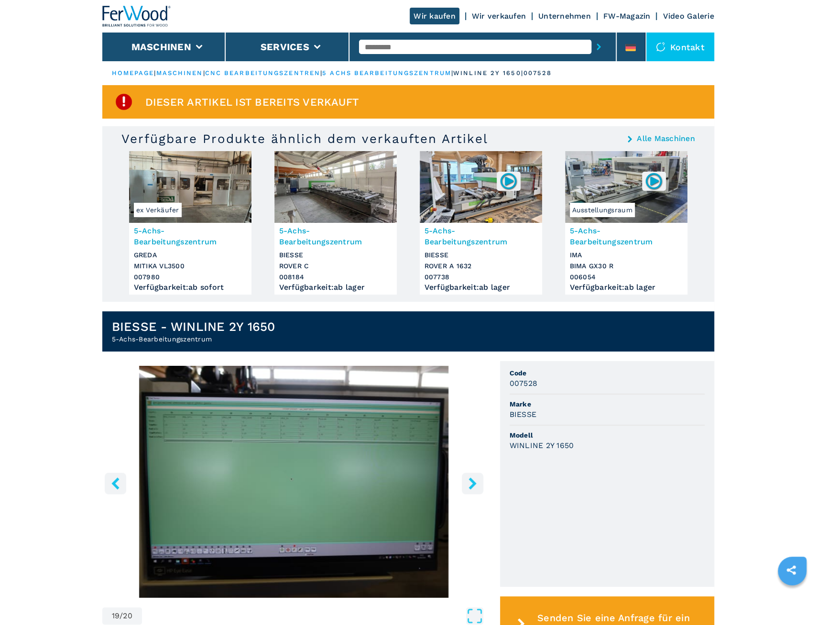
click at [472, 484] on icon "right-button" at bounding box center [472, 483] width 8 height 12
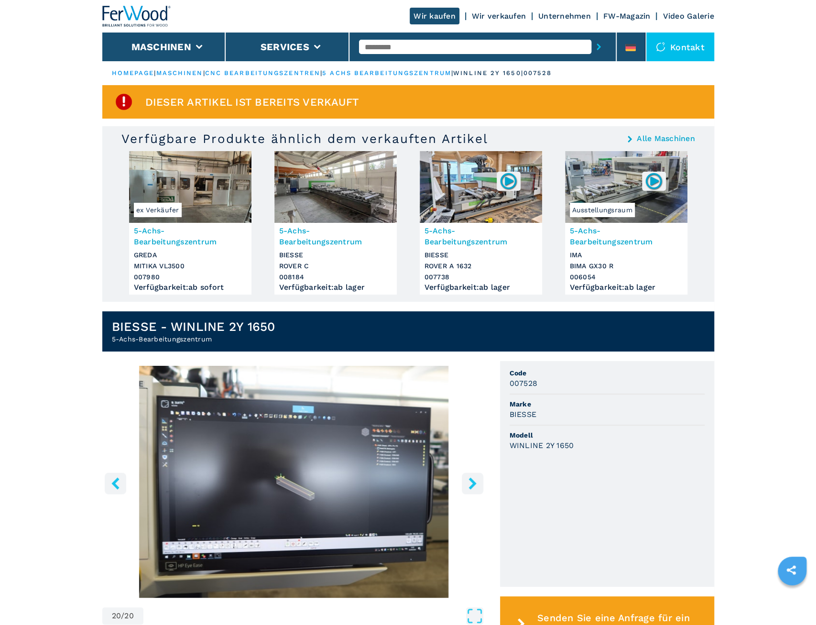
click at [472, 484] on icon "right-button" at bounding box center [472, 483] width 8 height 12
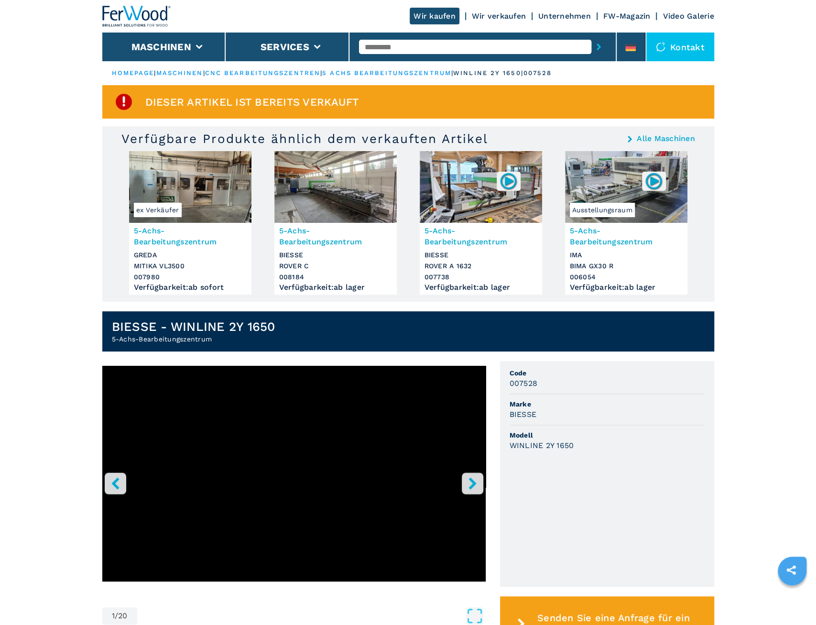
click at [472, 484] on icon "right-button" at bounding box center [472, 483] width 8 height 12
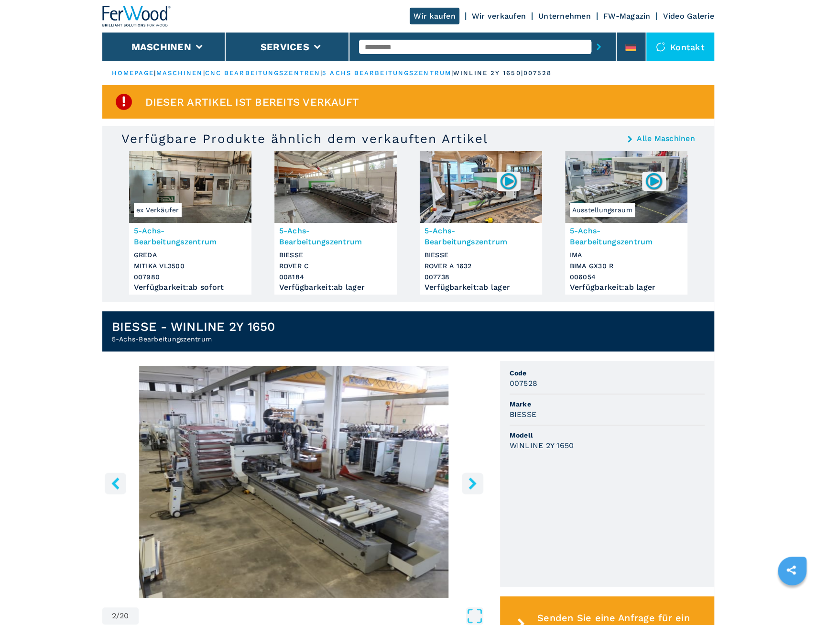
click at [472, 484] on icon "right-button" at bounding box center [472, 483] width 8 height 12
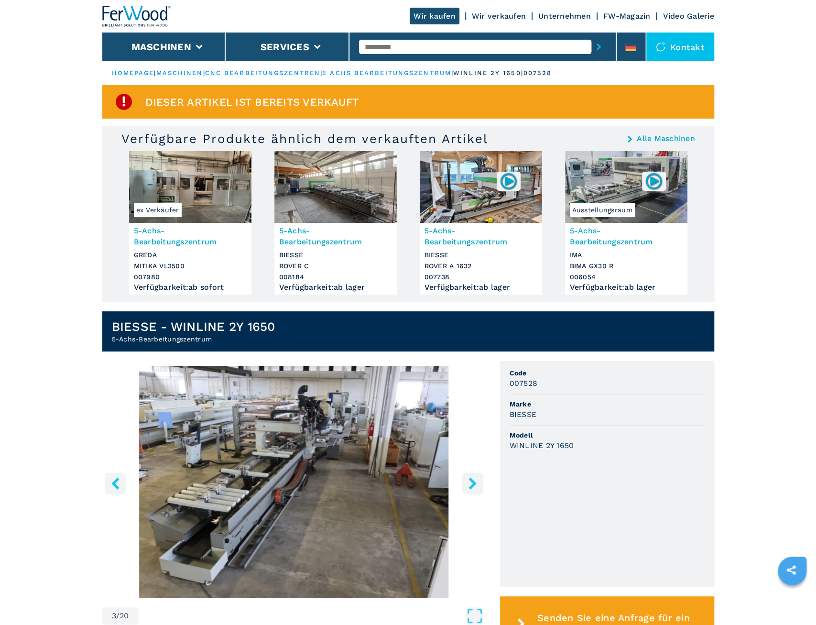
click at [472, 484] on icon "right-button" at bounding box center [472, 483] width 8 height 12
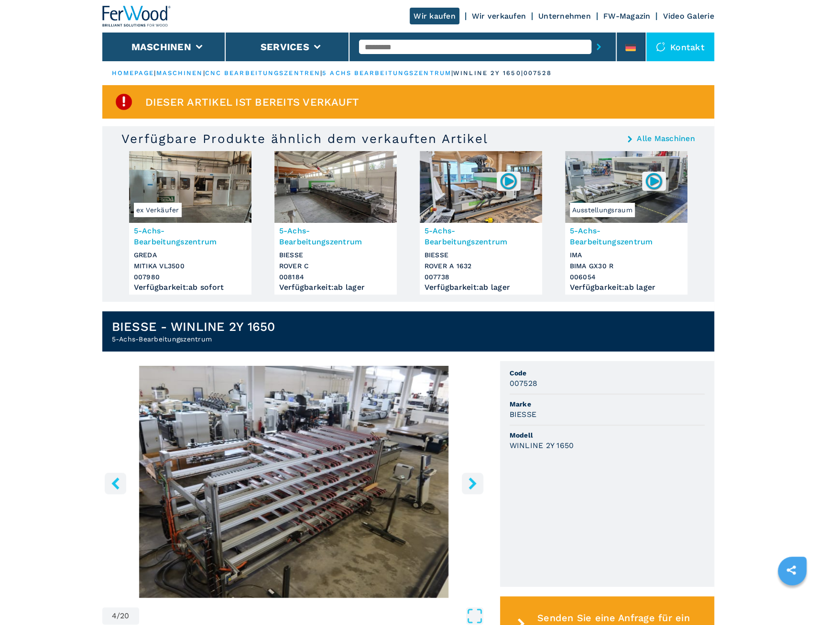
click at [472, 484] on icon "right-button" at bounding box center [472, 483] width 8 height 12
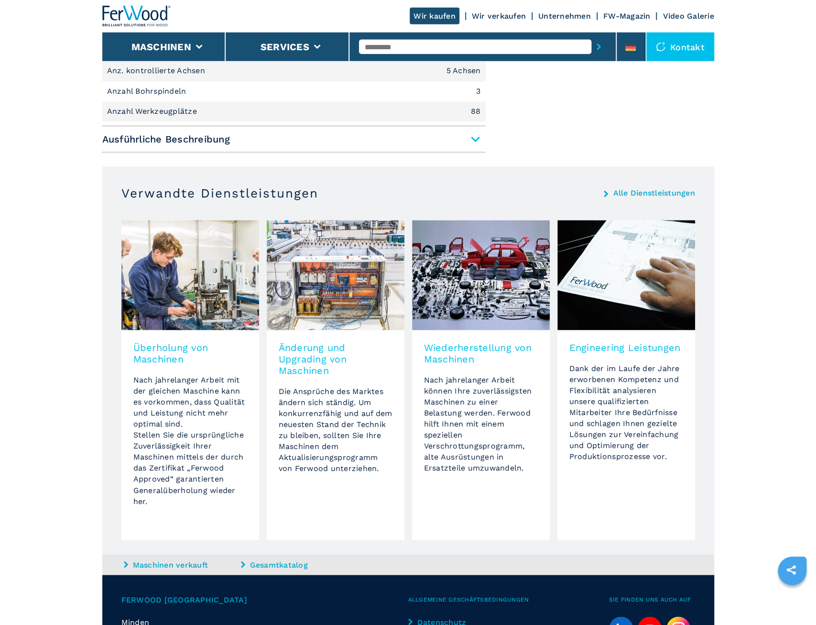
scroll to position [826, 0]
